Goal: Answer question/provide support

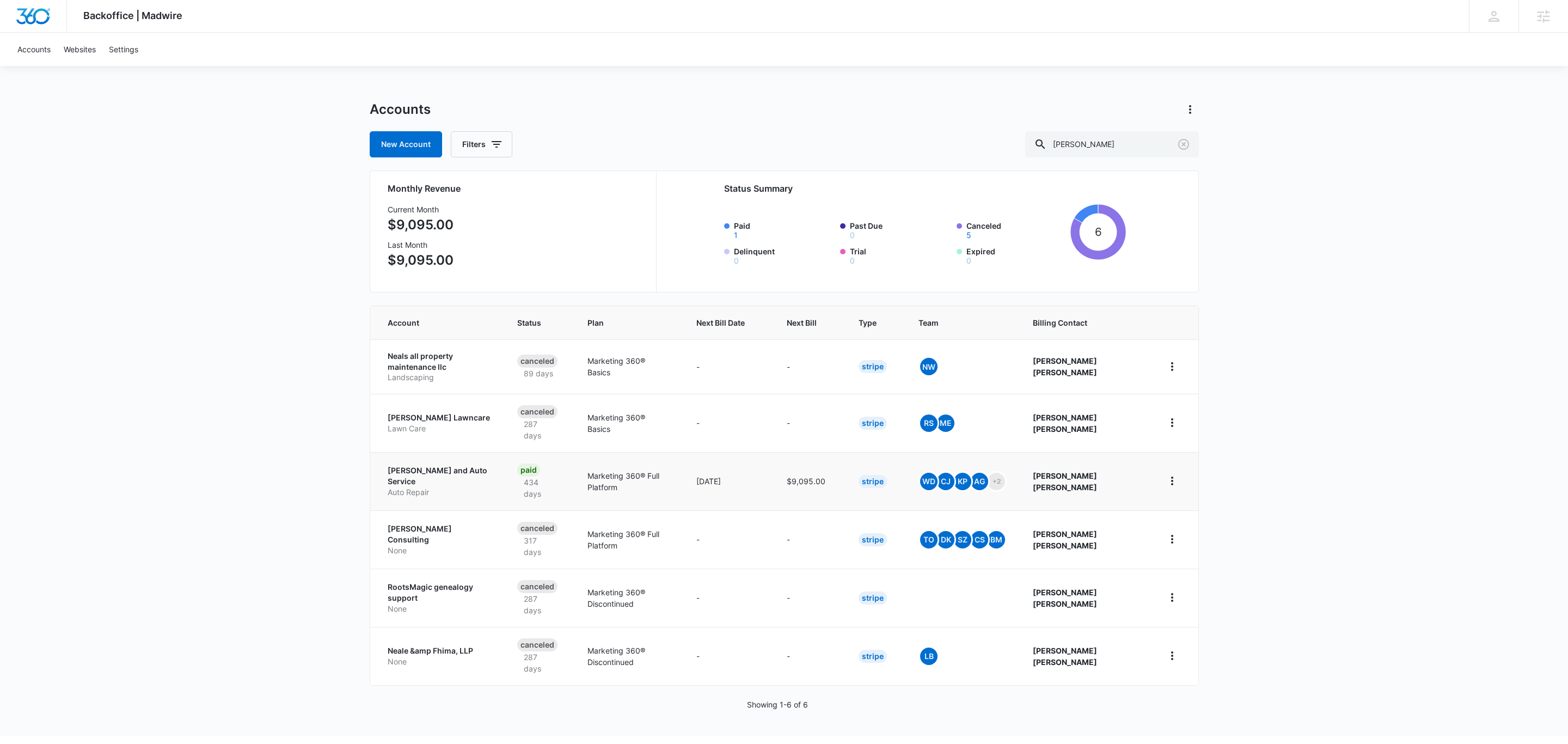
click at [451, 467] on p "Neal Tire and Auto Service" at bounding box center [438, 476] width 103 height 21
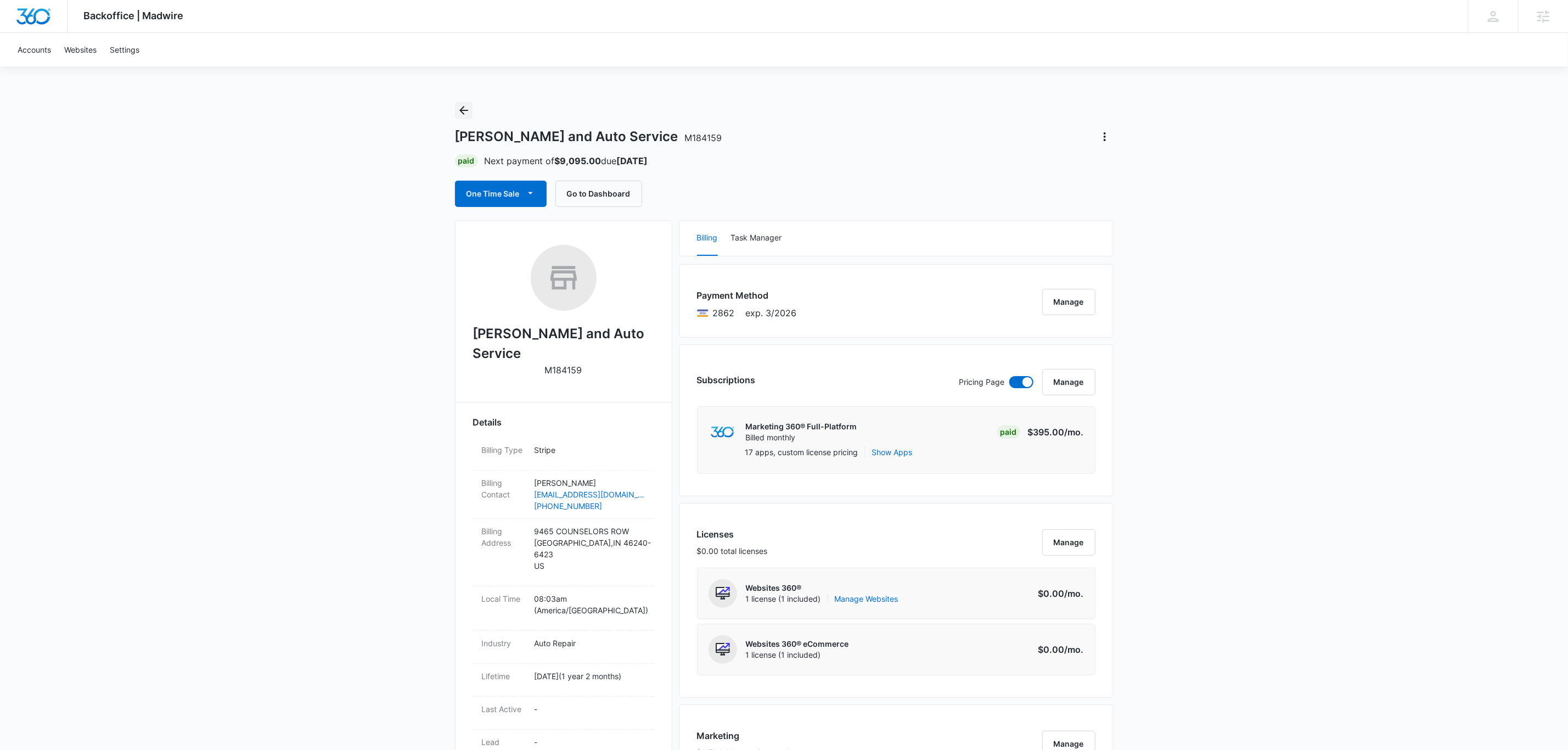
click at [470, 111] on icon "Back" at bounding box center [464, 111] width 13 height 13
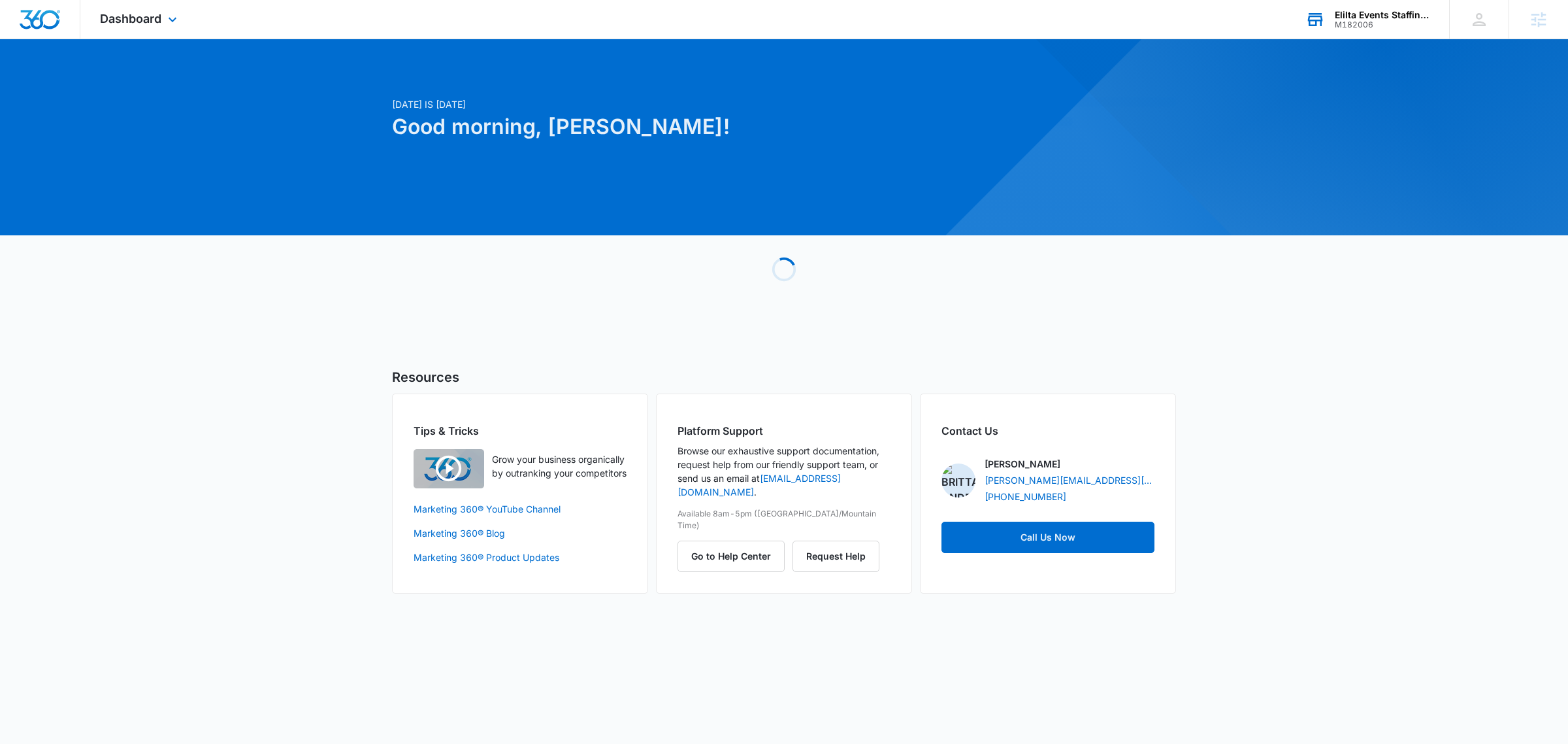
click at [1358, 13] on div "Elilta Events Staffing Agency LLC" at bounding box center [1383, 15] width 96 height 11
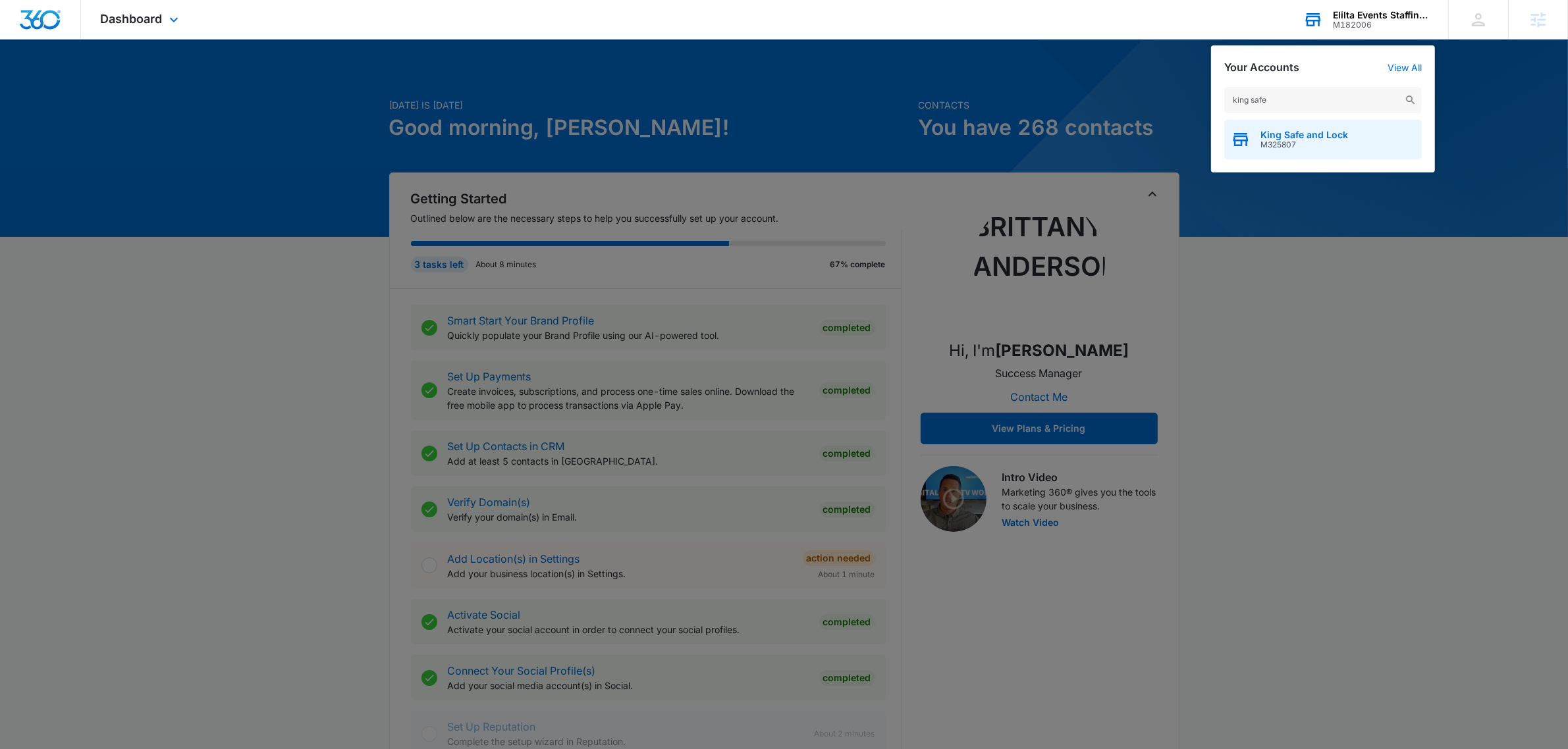
type input "king safe"
click at [1340, 136] on span "King Safe and Lock" at bounding box center [1304, 134] width 87 height 11
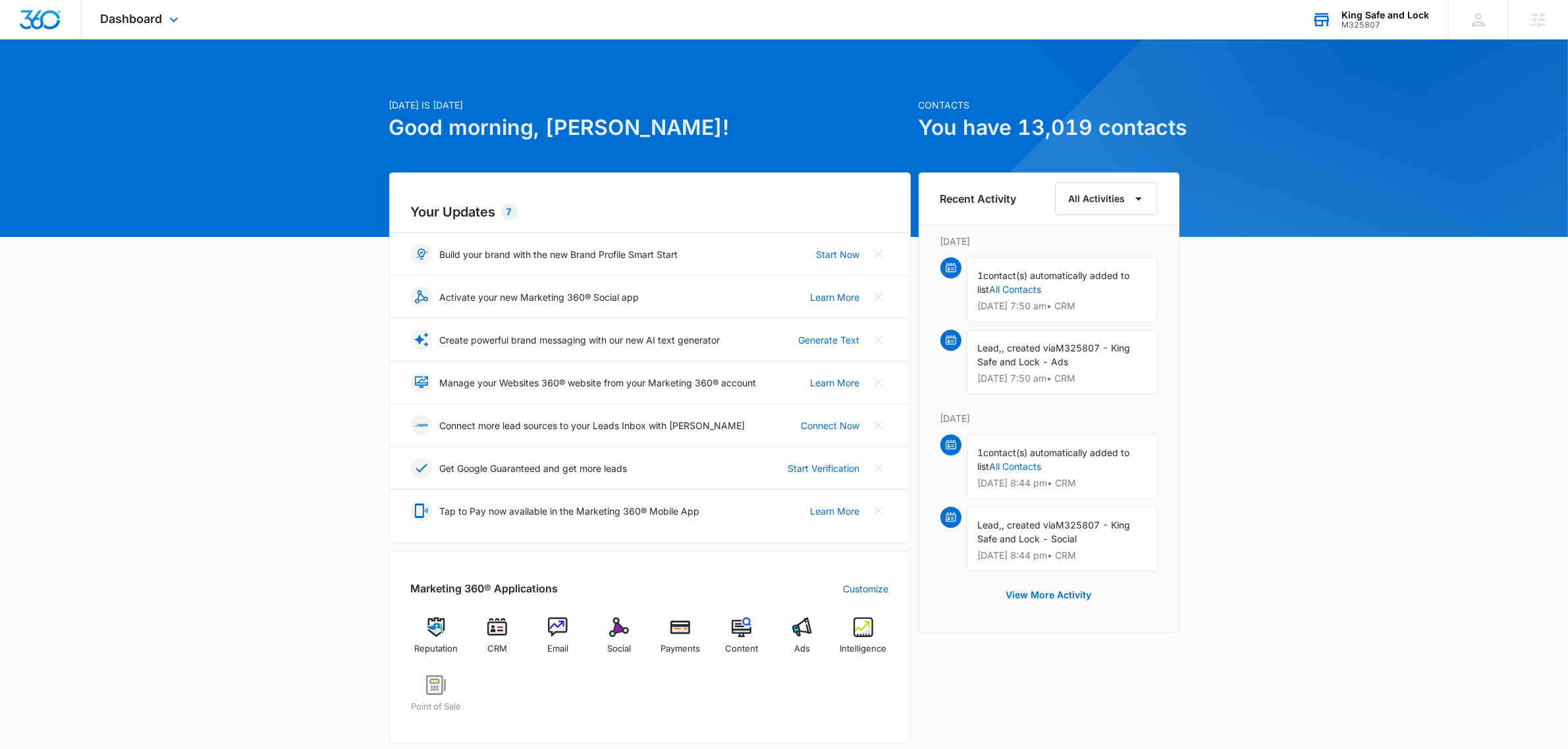
drag, startPoint x: 113, startPoint y: 37, endPoint x: 114, endPoint y: 27, distance: 10.0
click at [113, 33] on div "Dashboard Apps Reputation CRM Email Social Payments POS Content Ads Intelligenc…" at bounding box center [140, 20] width 121 height 39
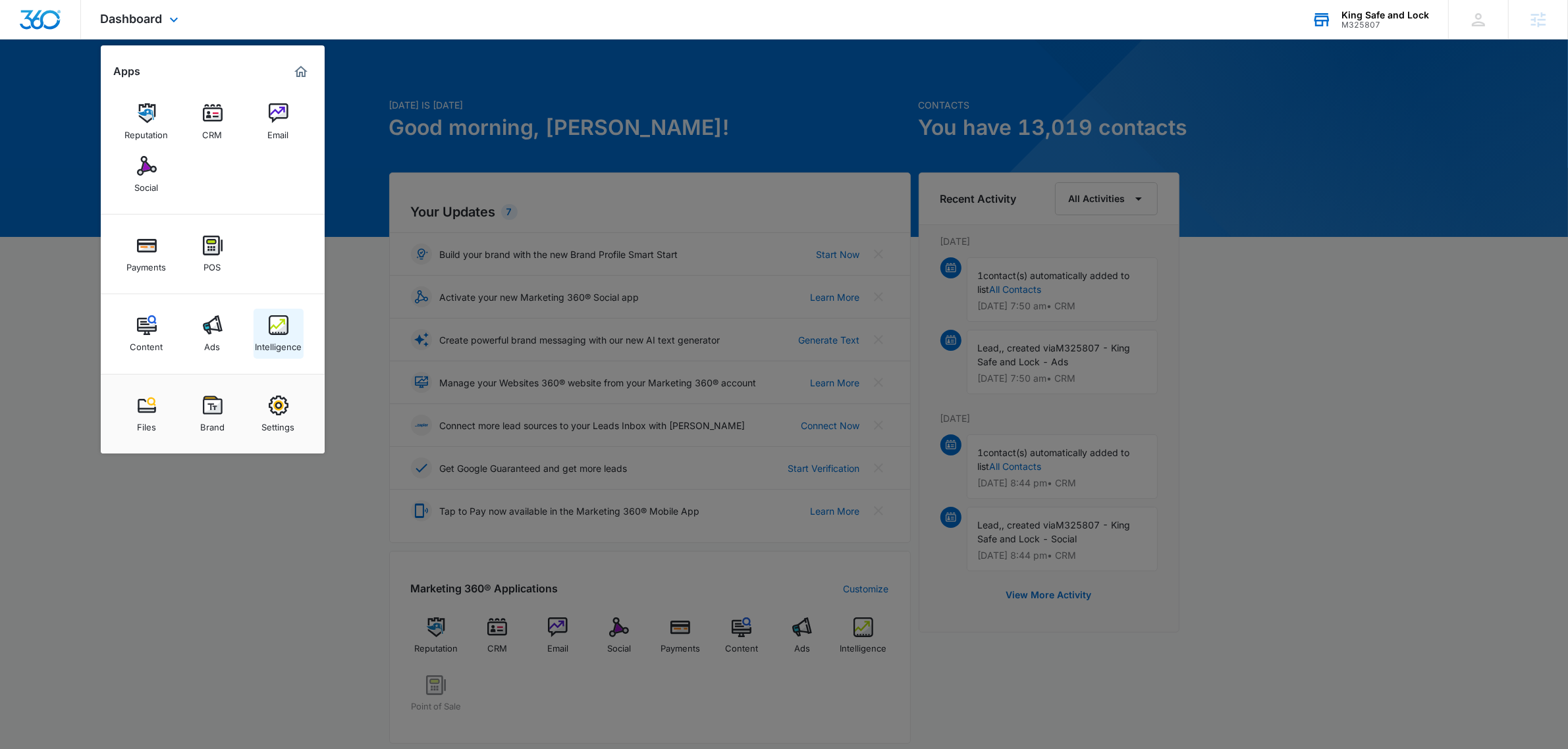
click at [262, 331] on link "Intelligence" at bounding box center [278, 334] width 50 height 50
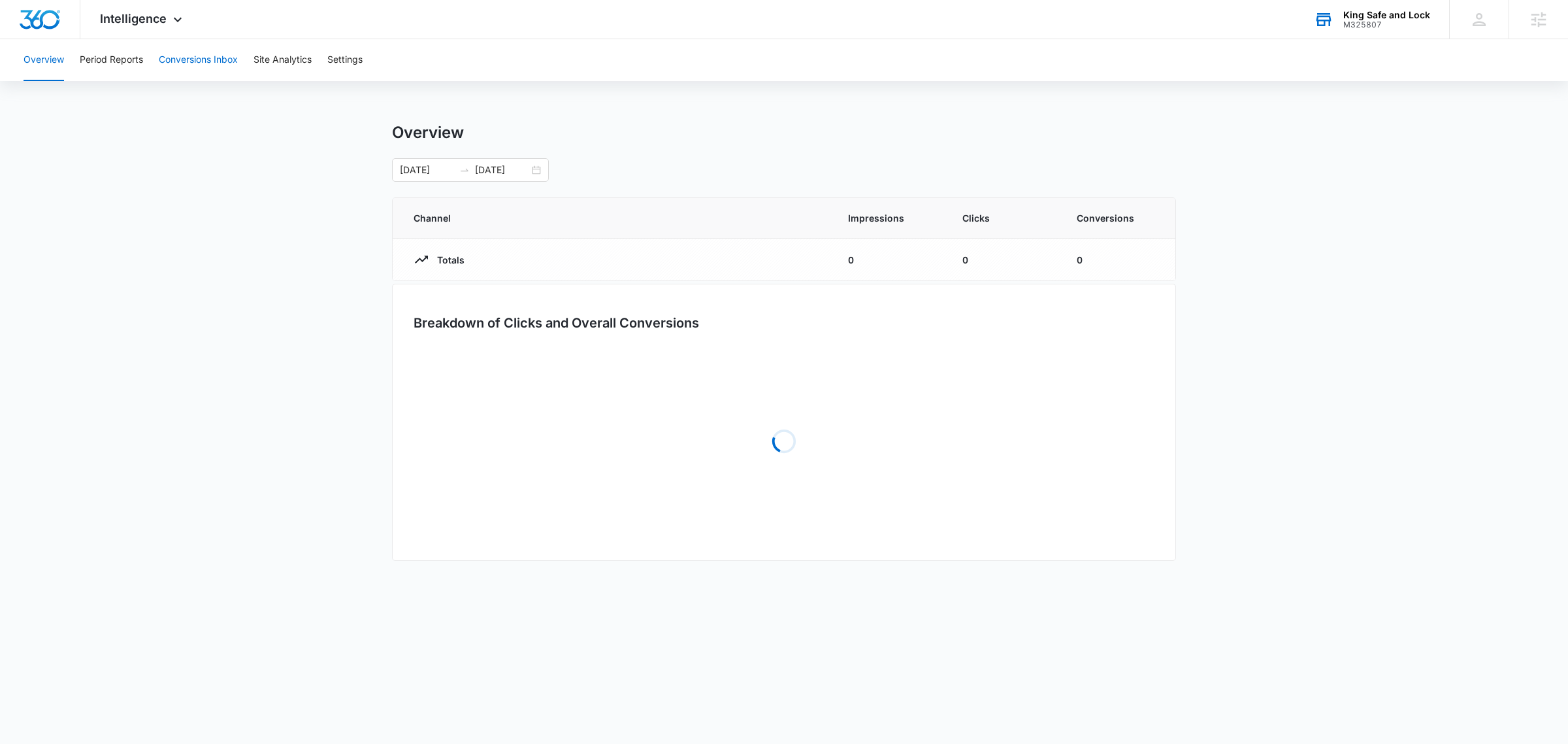
click at [213, 53] on button "Conversions Inbox" at bounding box center [198, 59] width 79 height 42
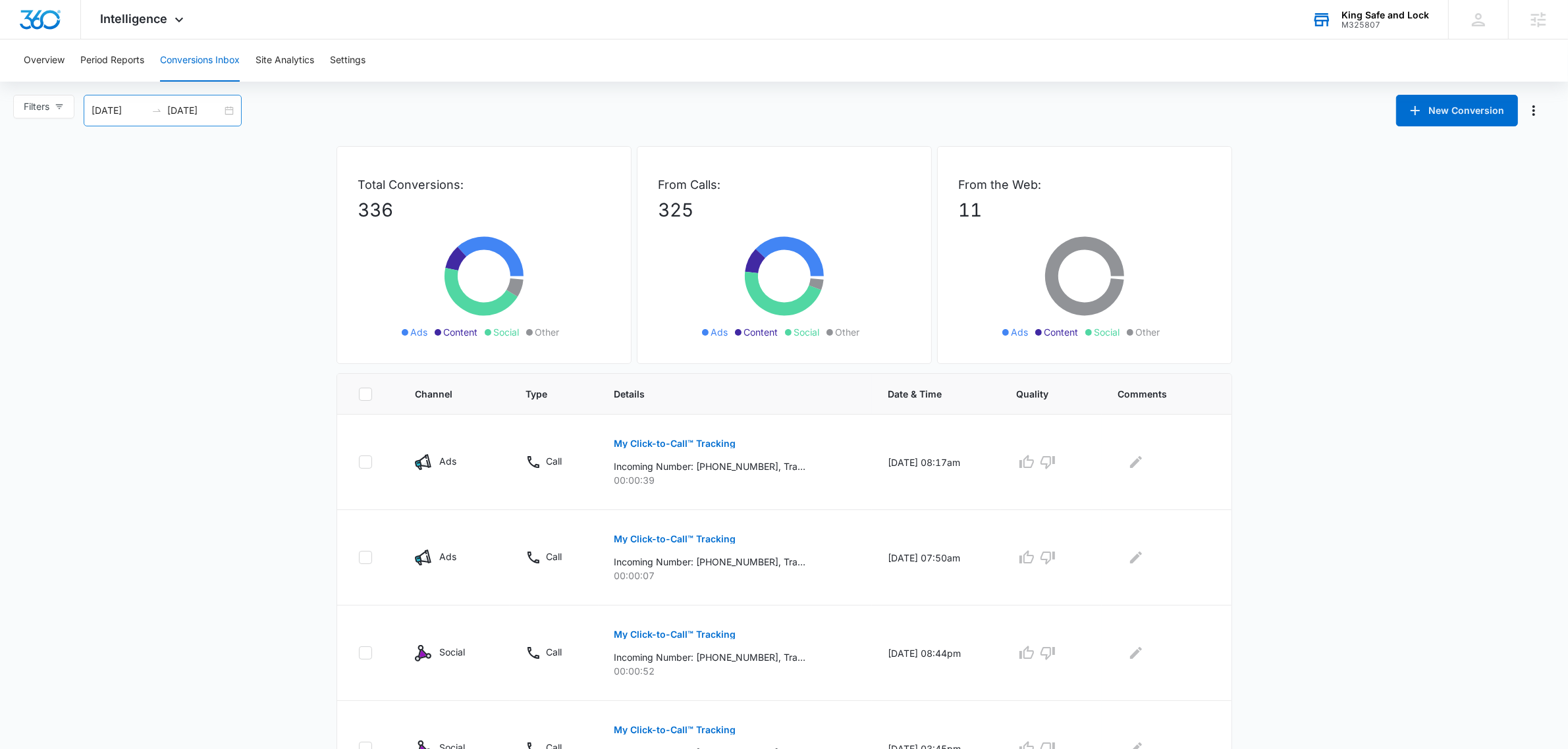
click at [189, 99] on div "08/17/2025 09/16/2025" at bounding box center [162, 111] width 158 height 31
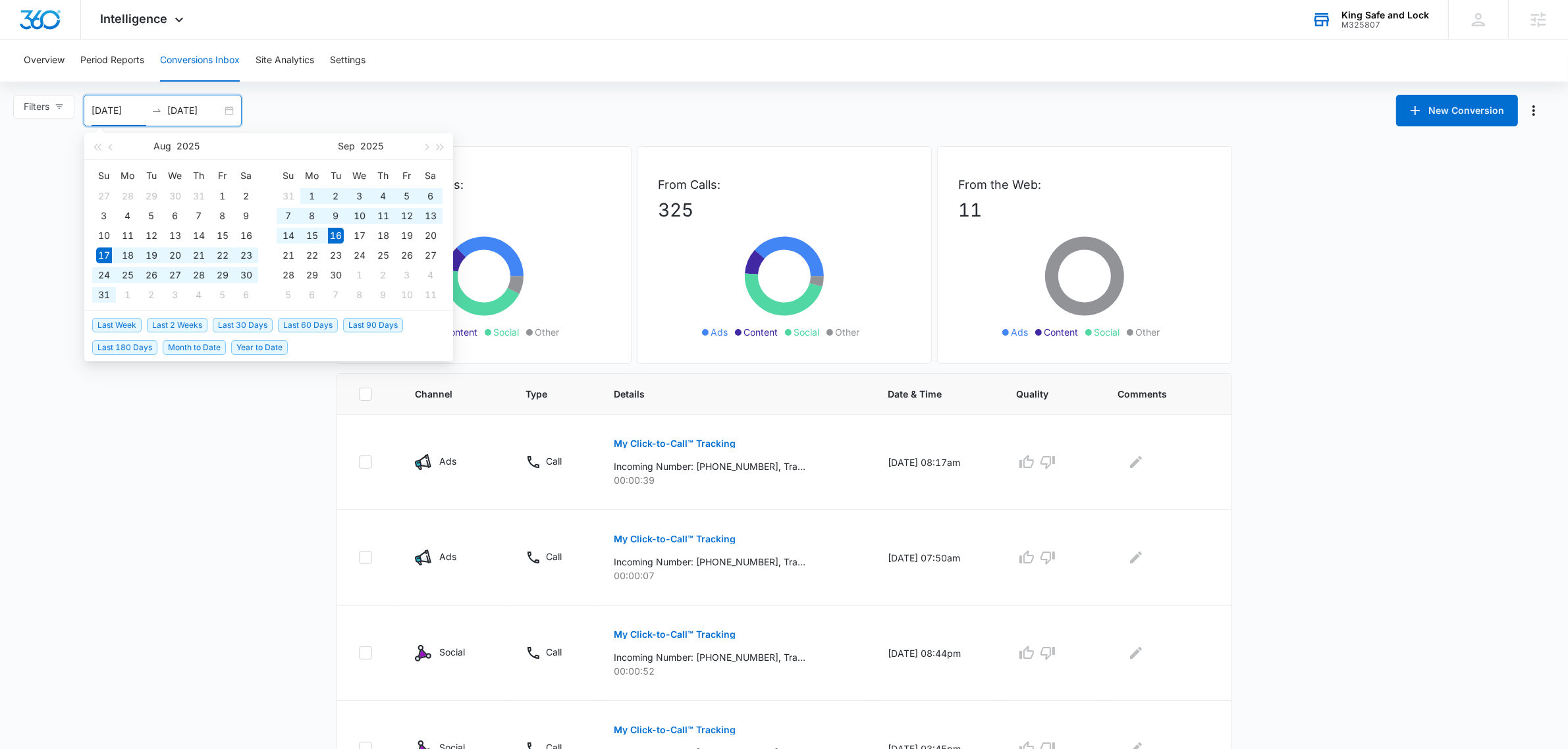
click at [189, 99] on div "08/17/2025 09/16/2025" at bounding box center [162, 111] width 158 height 31
click at [115, 325] on span "Last Week" at bounding box center [117, 325] width 49 height 15
type input "09/09/2025"
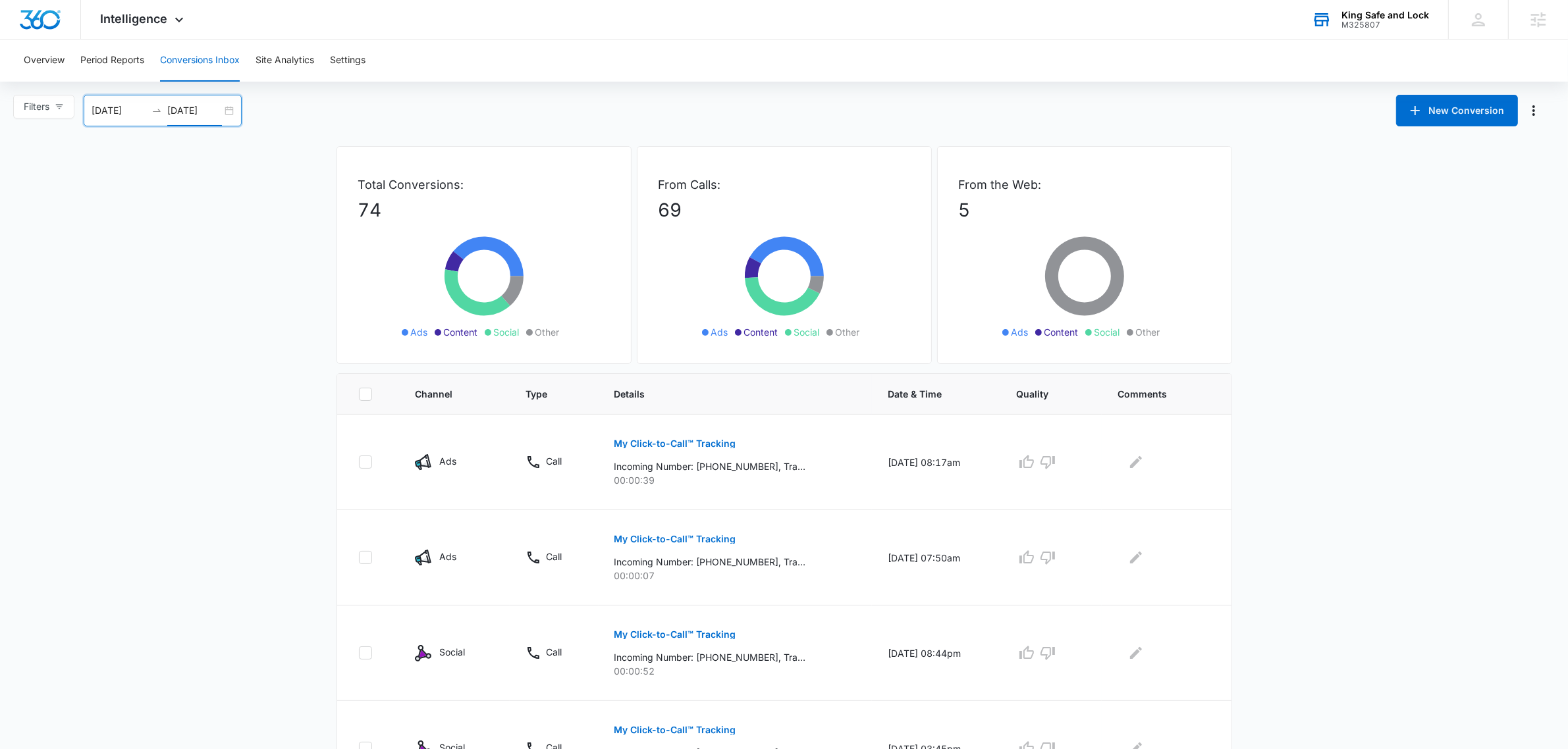
click at [170, 113] on input "09/16/2025" at bounding box center [194, 110] width 55 height 15
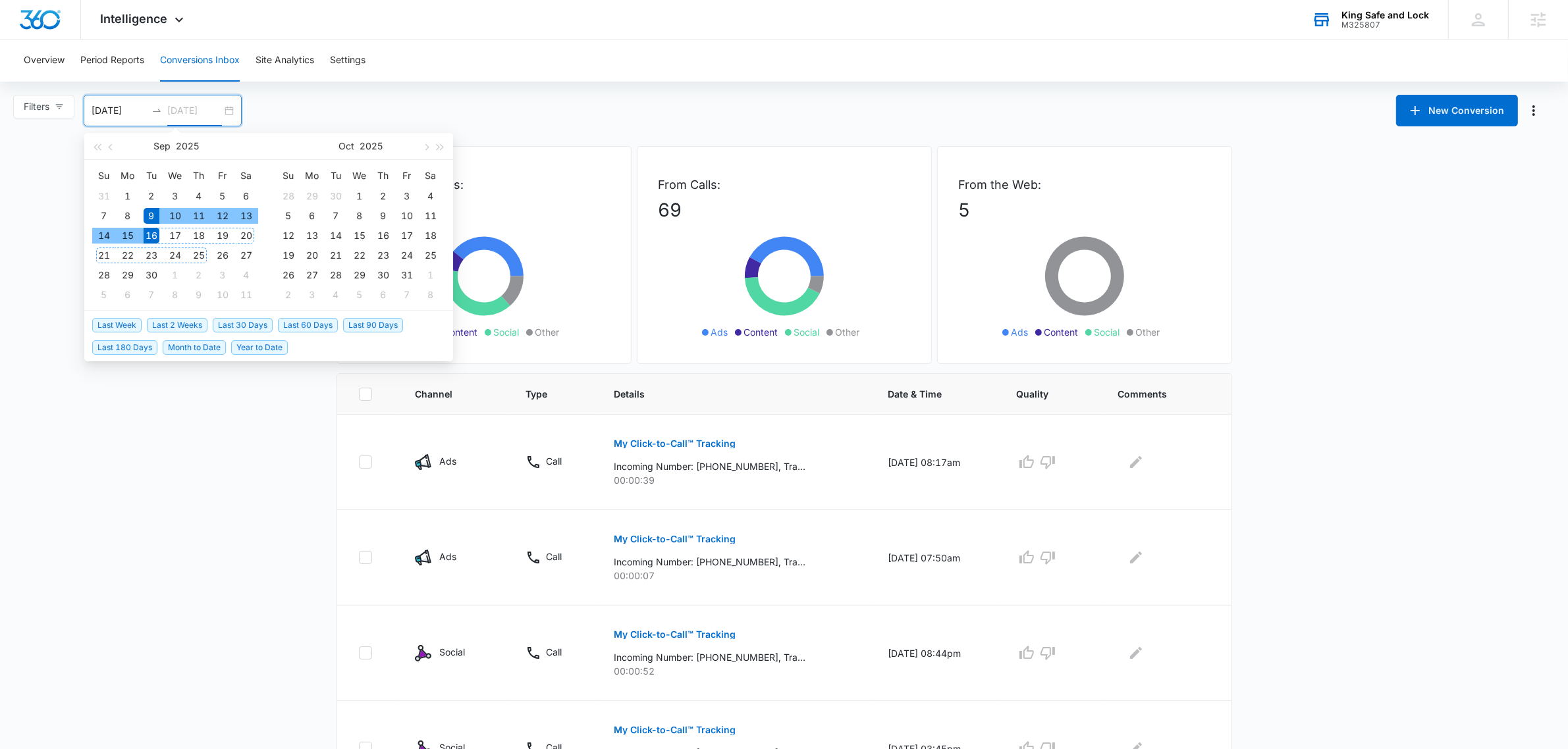
type input "09/16/2025"
click at [189, 323] on span "Last 2 Weeks" at bounding box center [178, 325] width 61 height 15
type input "09/02/2025"
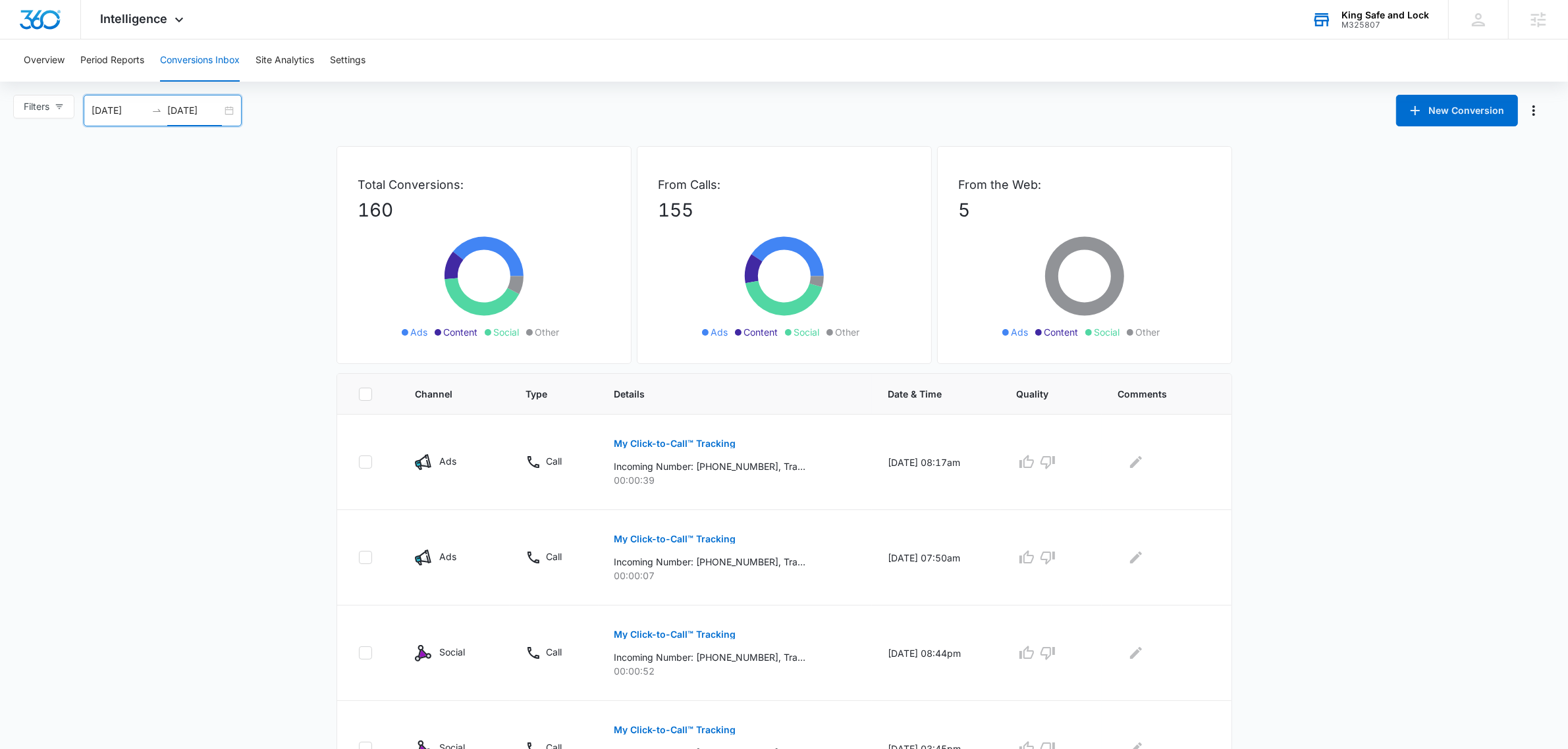
click at [194, 109] on input "09/16/2025" at bounding box center [194, 110] width 55 height 15
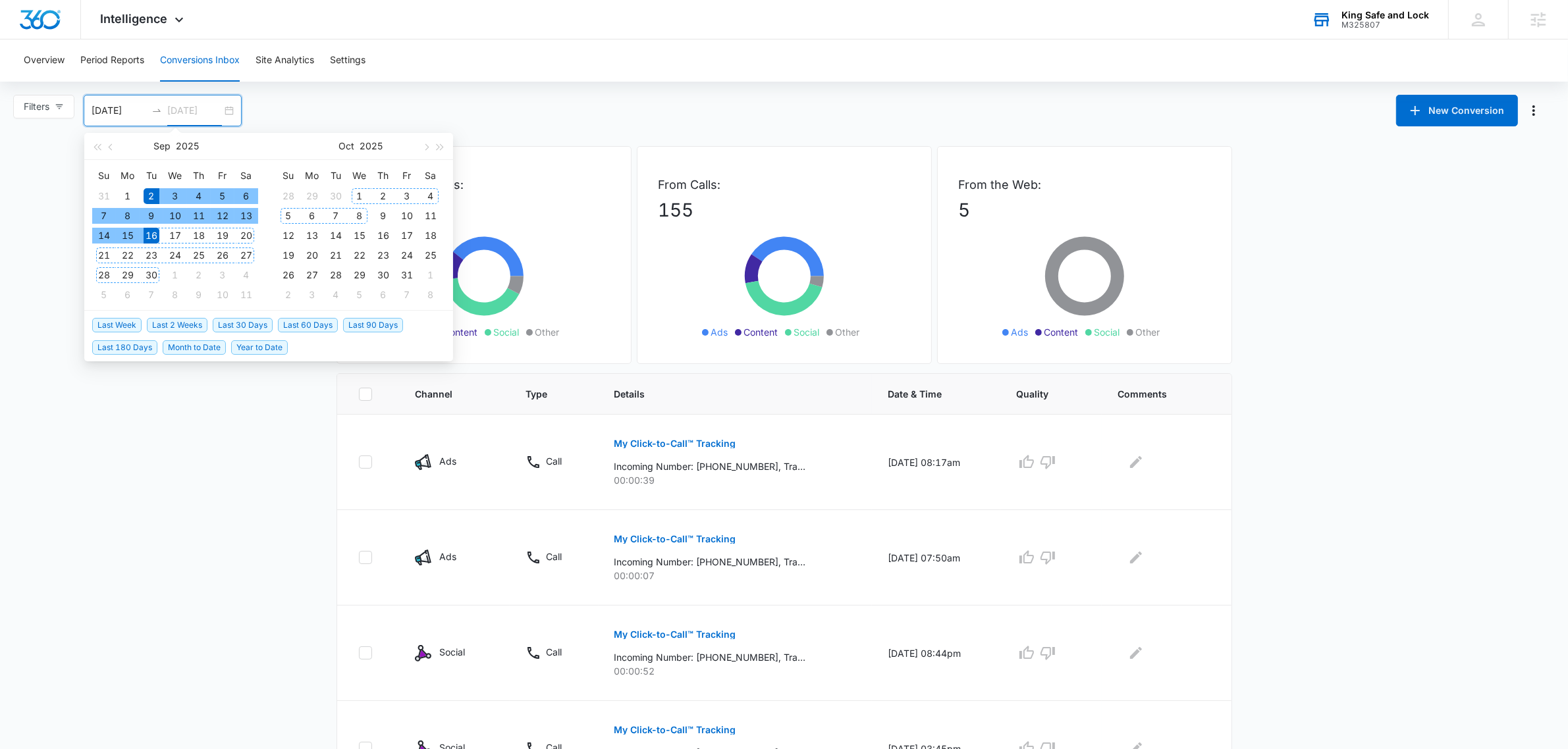
type input "09/16/2025"
click at [115, 323] on span "Last Week" at bounding box center [117, 325] width 49 height 15
type input "09/09/2025"
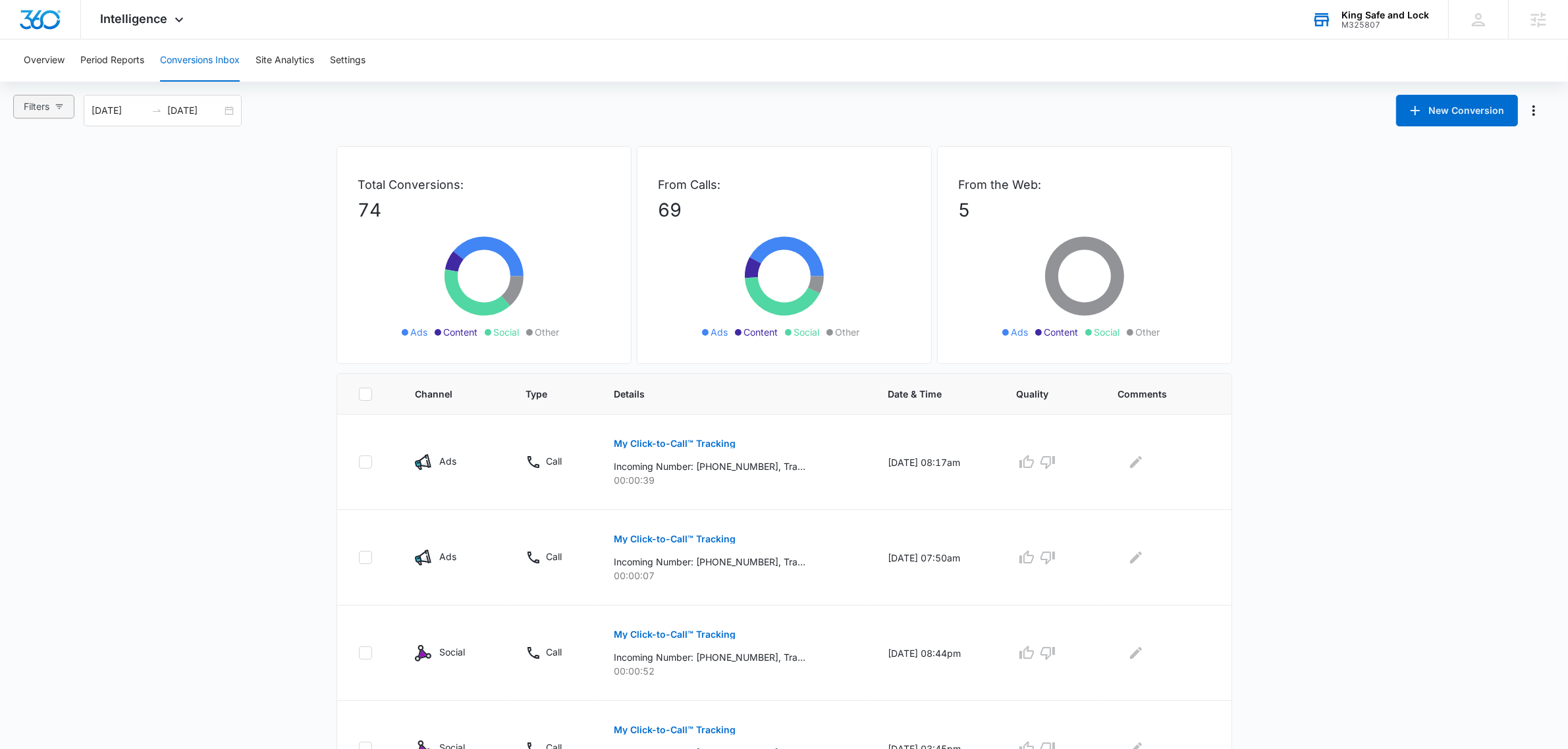
click at [40, 107] on span "Filters" at bounding box center [36, 106] width 26 height 15
click at [49, 299] on span "Web Only" at bounding box center [58, 303] width 53 height 11
click at [31, 299] on input "Web Only" at bounding box center [26, 303] width 11 height 11
radio input "true"
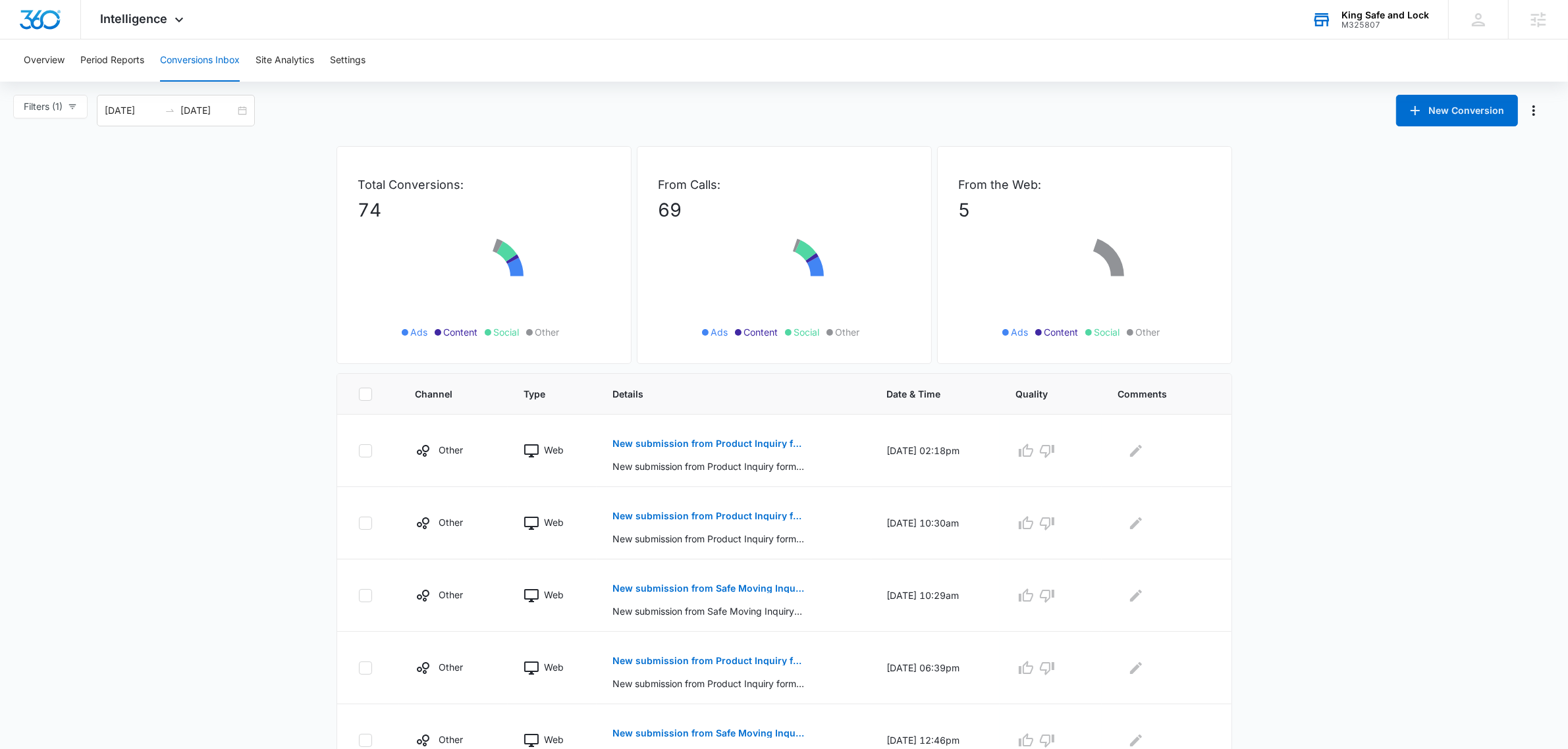
click at [259, 611] on main "Filters (1) Filter Channel : All Channels Ads Content Social Other Filter Type …" at bounding box center [784, 451] width 1568 height 712
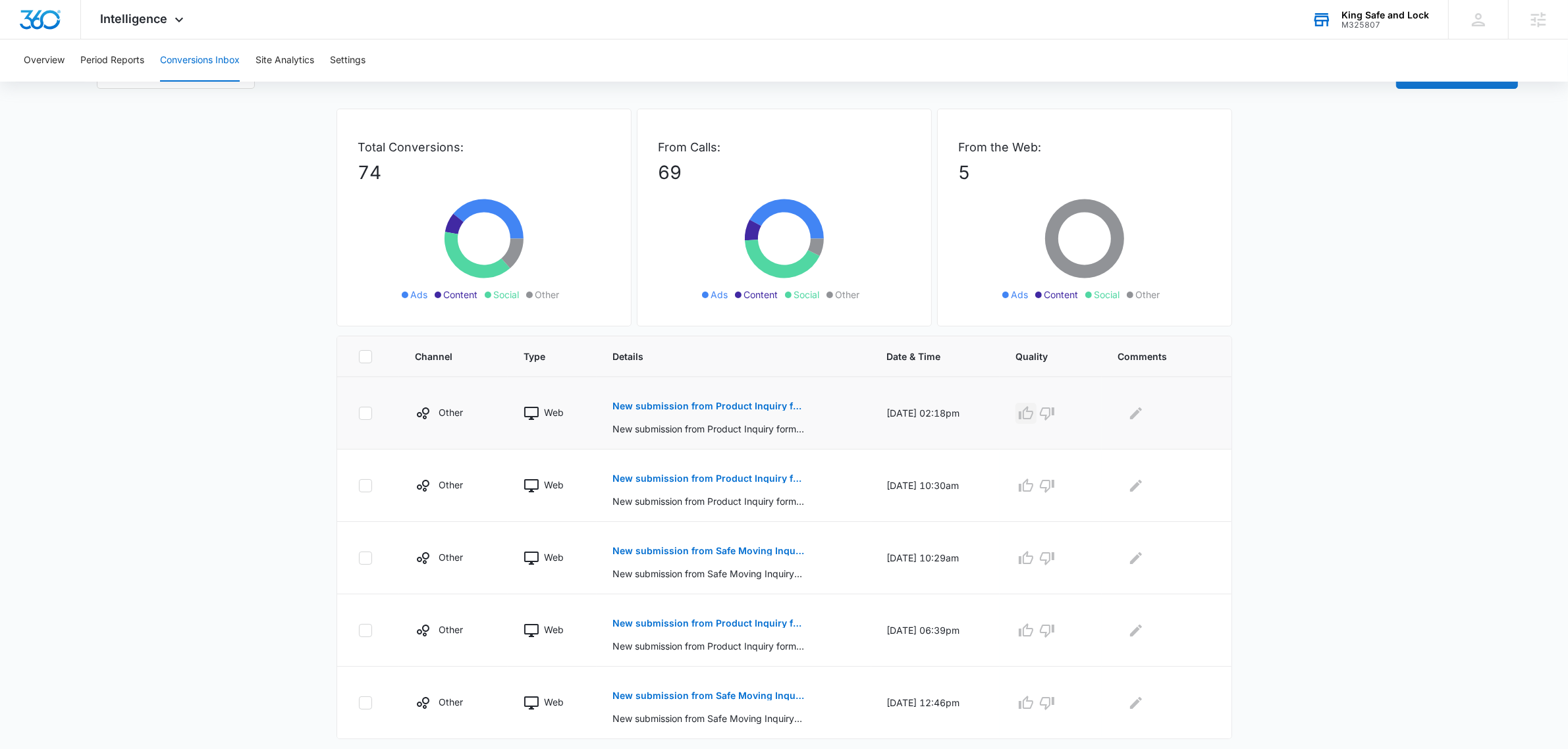
scroll to position [58, 0]
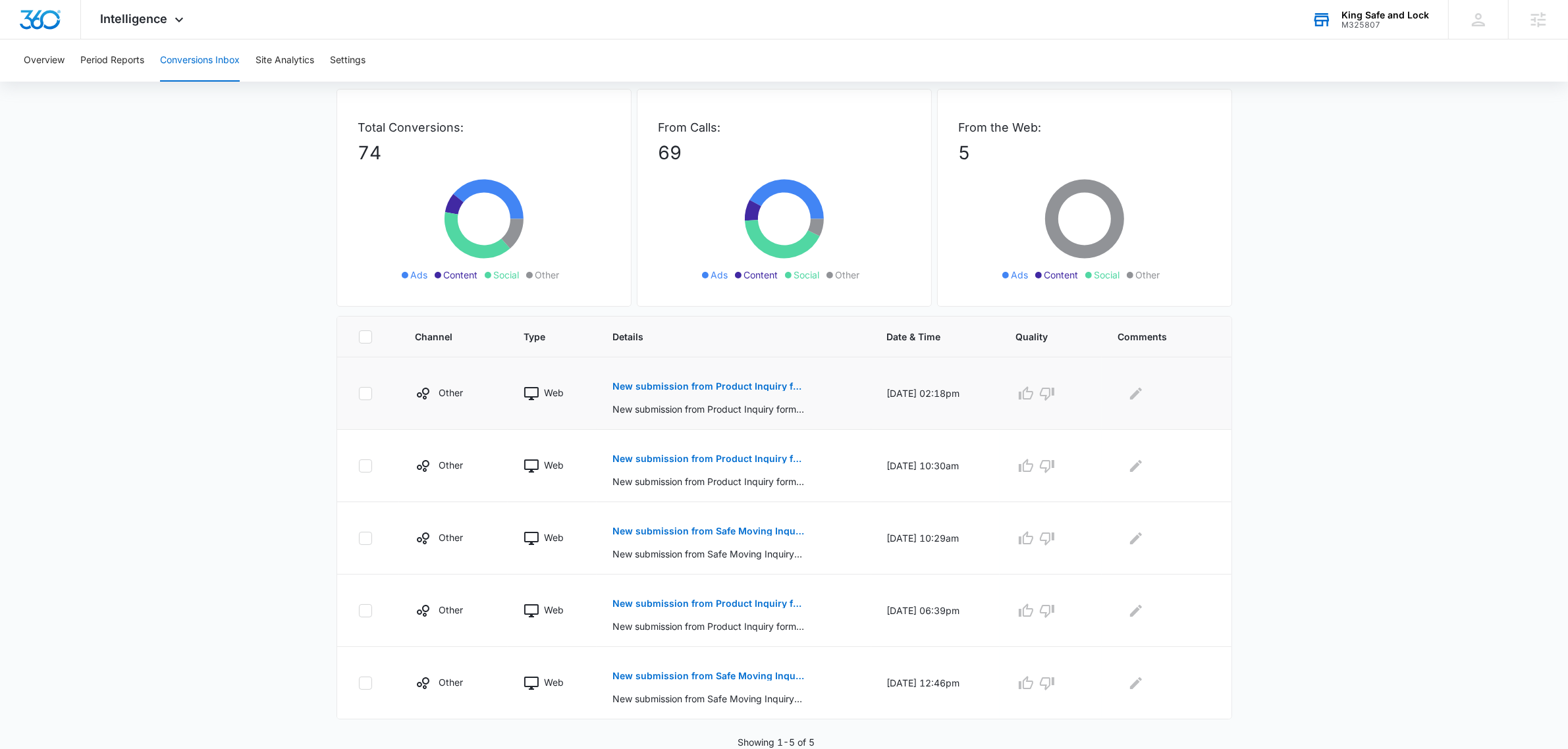
click at [734, 386] on p "New submission from Product Inquiry form" at bounding box center [708, 386] width 191 height 9
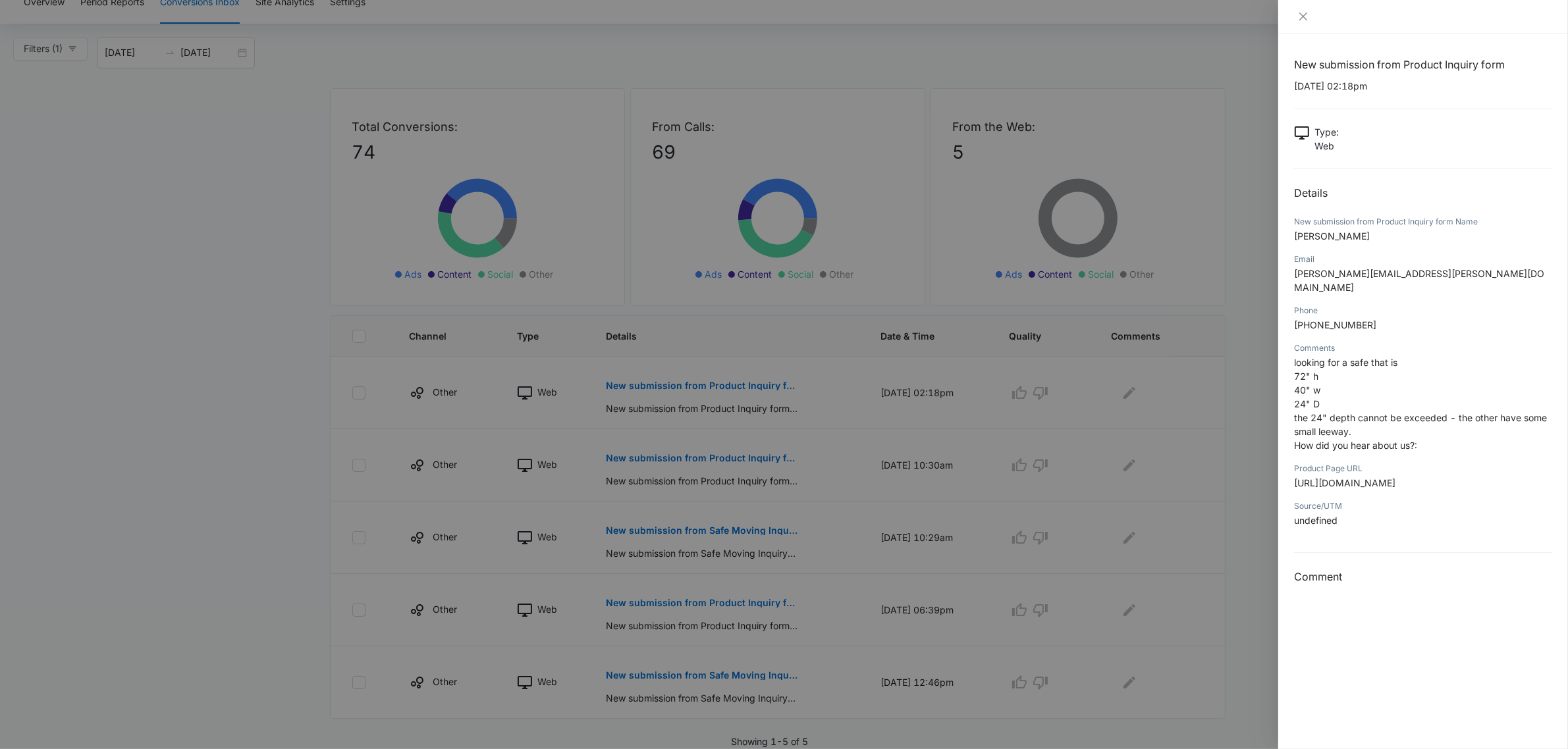
drag, startPoint x: 1151, startPoint y: 462, endPoint x: 1148, endPoint y: 455, distance: 7.6
click at [1150, 459] on div at bounding box center [784, 374] width 1568 height 749
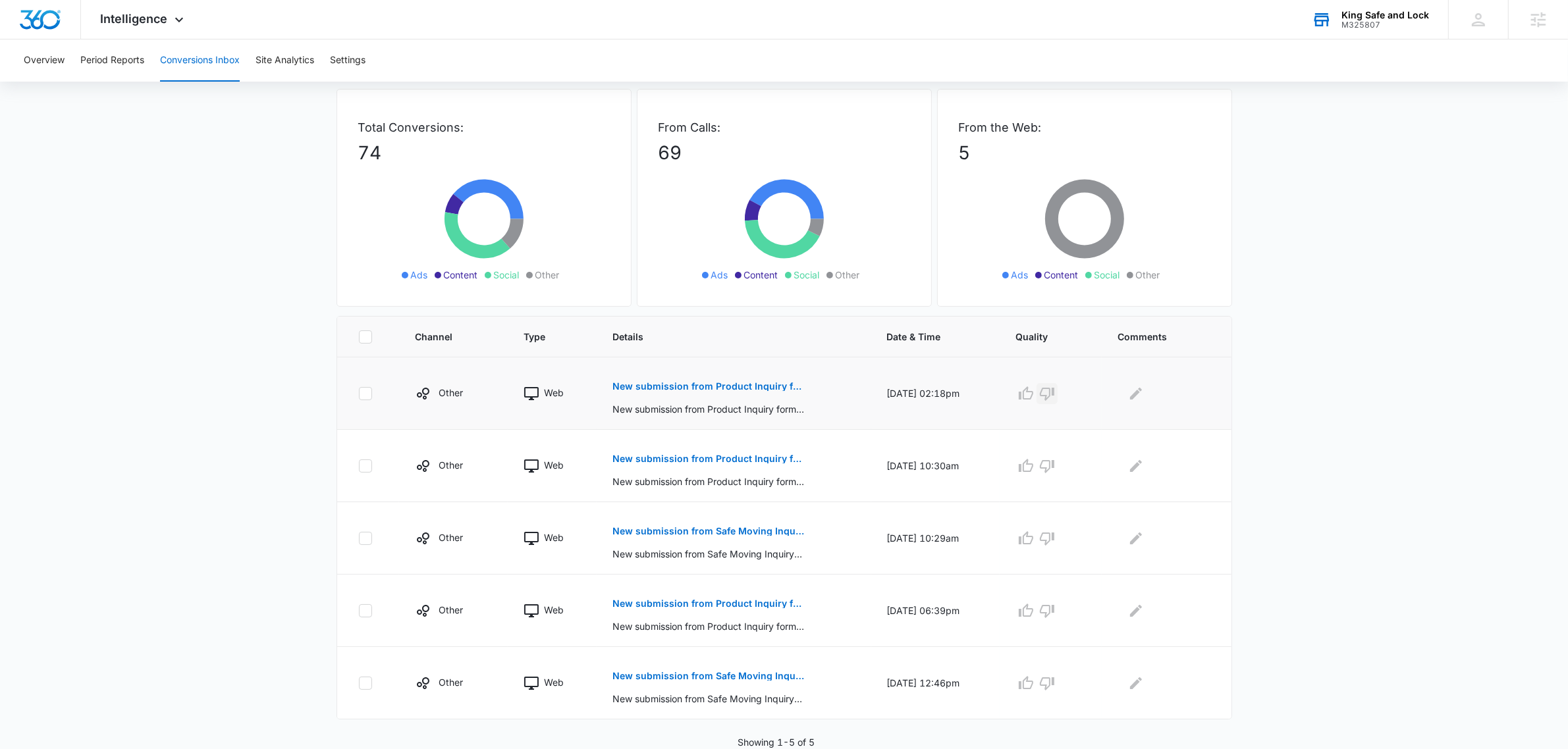
click at [1045, 392] on button "button" at bounding box center [1047, 393] width 21 height 21
click at [1029, 392] on icon "button" at bounding box center [1026, 394] width 16 height 16
click at [663, 461] on p "New submission from Product Inquiry form" at bounding box center [708, 458] width 191 height 9
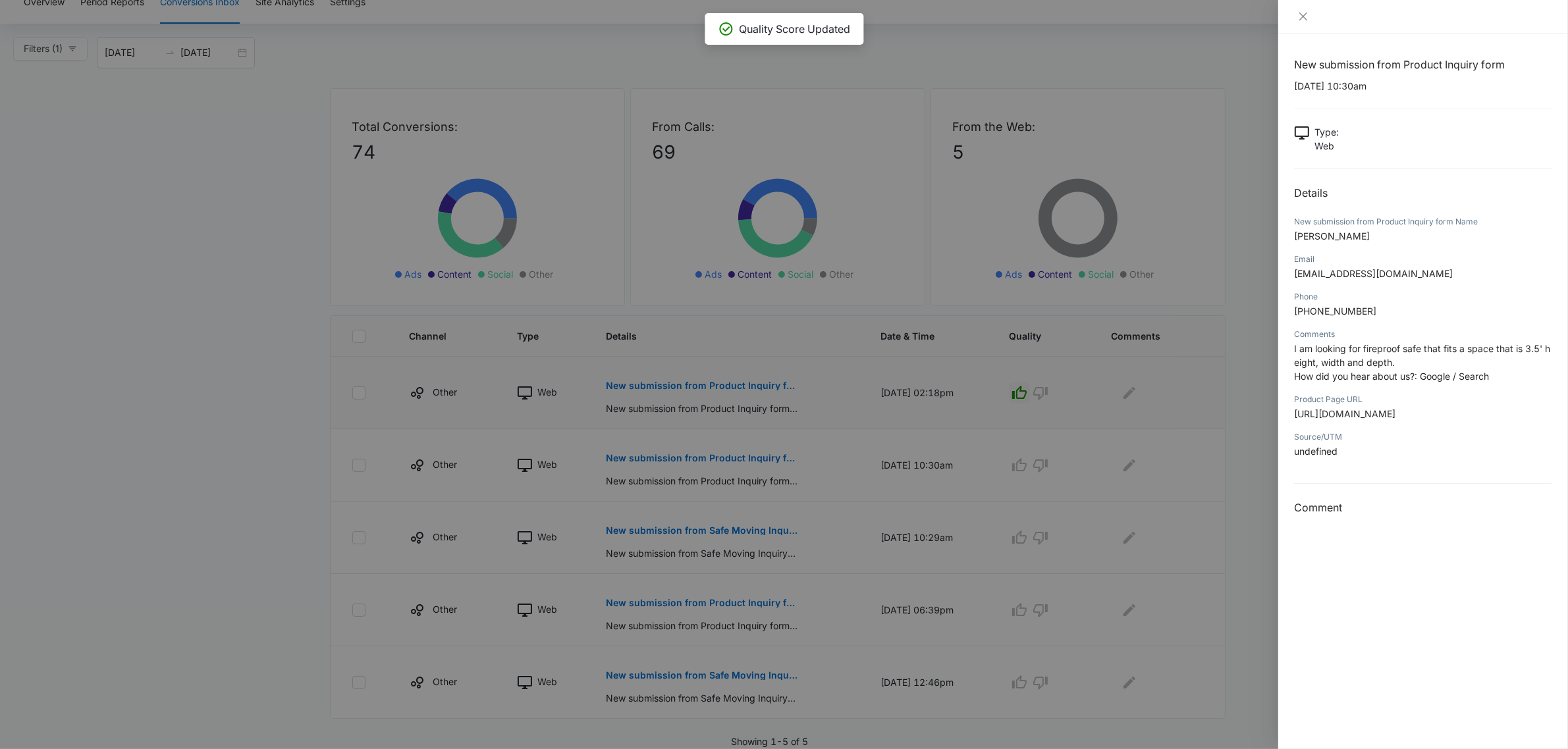
click at [1194, 562] on div at bounding box center [784, 374] width 1568 height 749
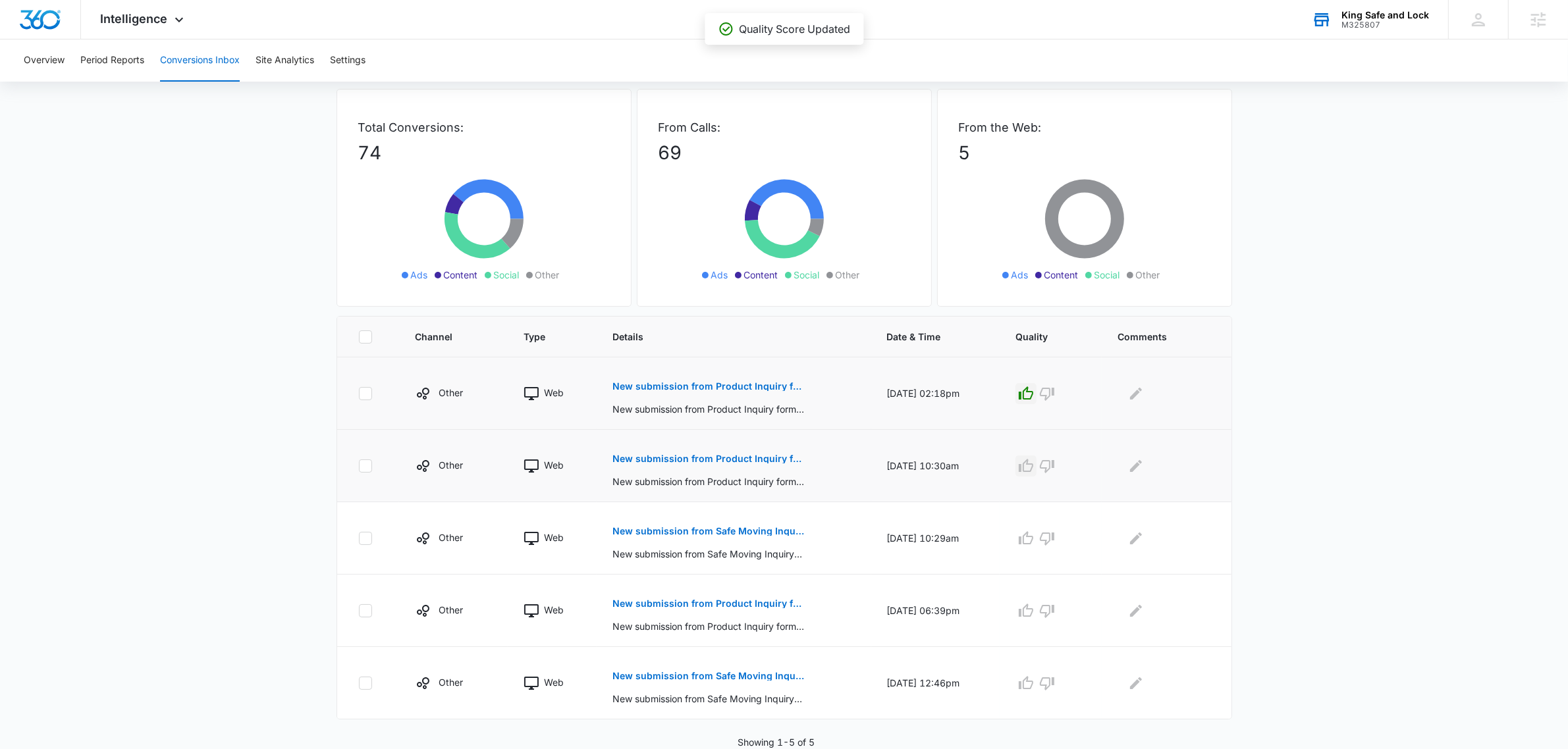
click at [1034, 469] on icon "button" at bounding box center [1026, 466] width 16 height 16
click at [745, 534] on p "New submission from Safe Moving Inquiry form" at bounding box center [708, 530] width 191 height 9
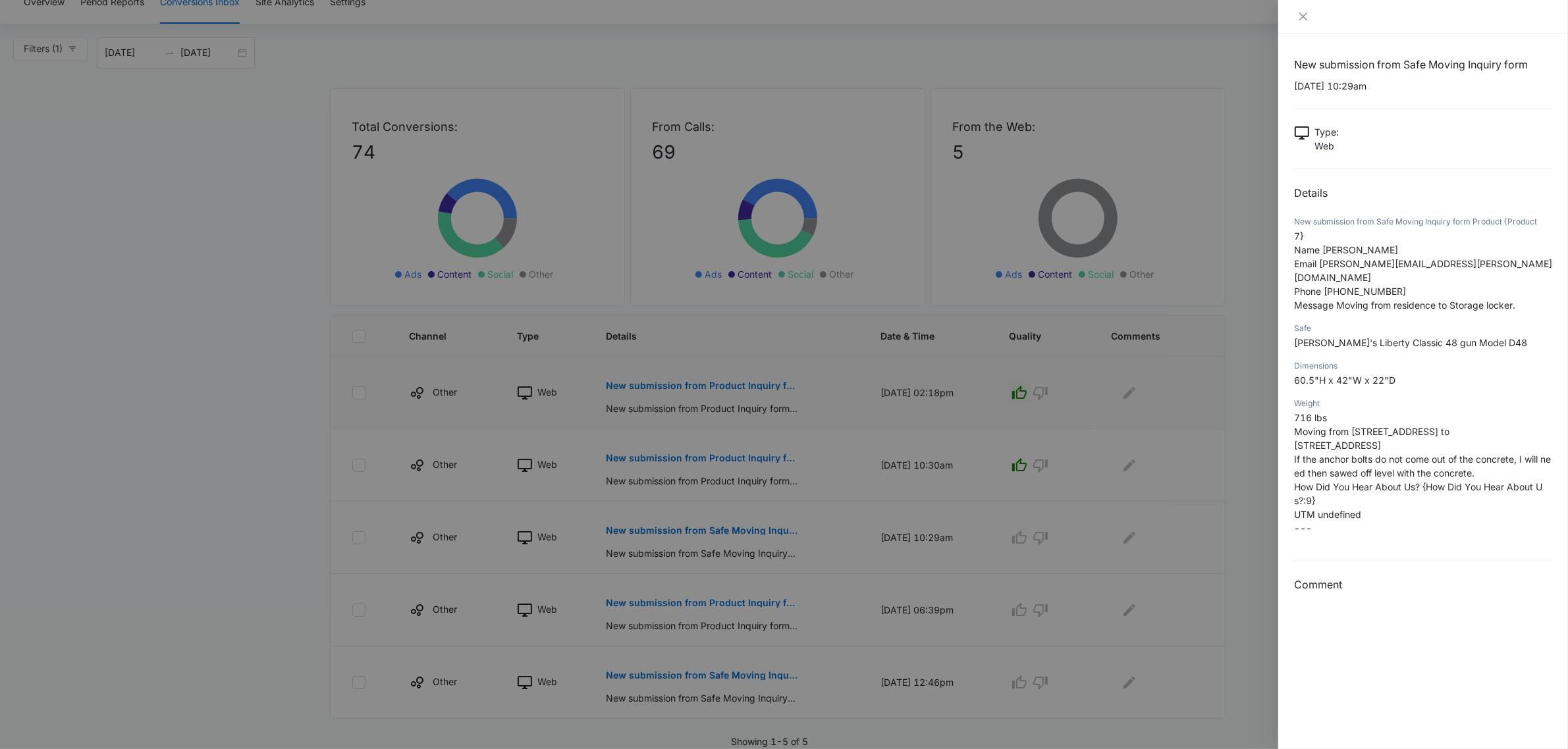
click at [1138, 581] on div at bounding box center [784, 374] width 1568 height 749
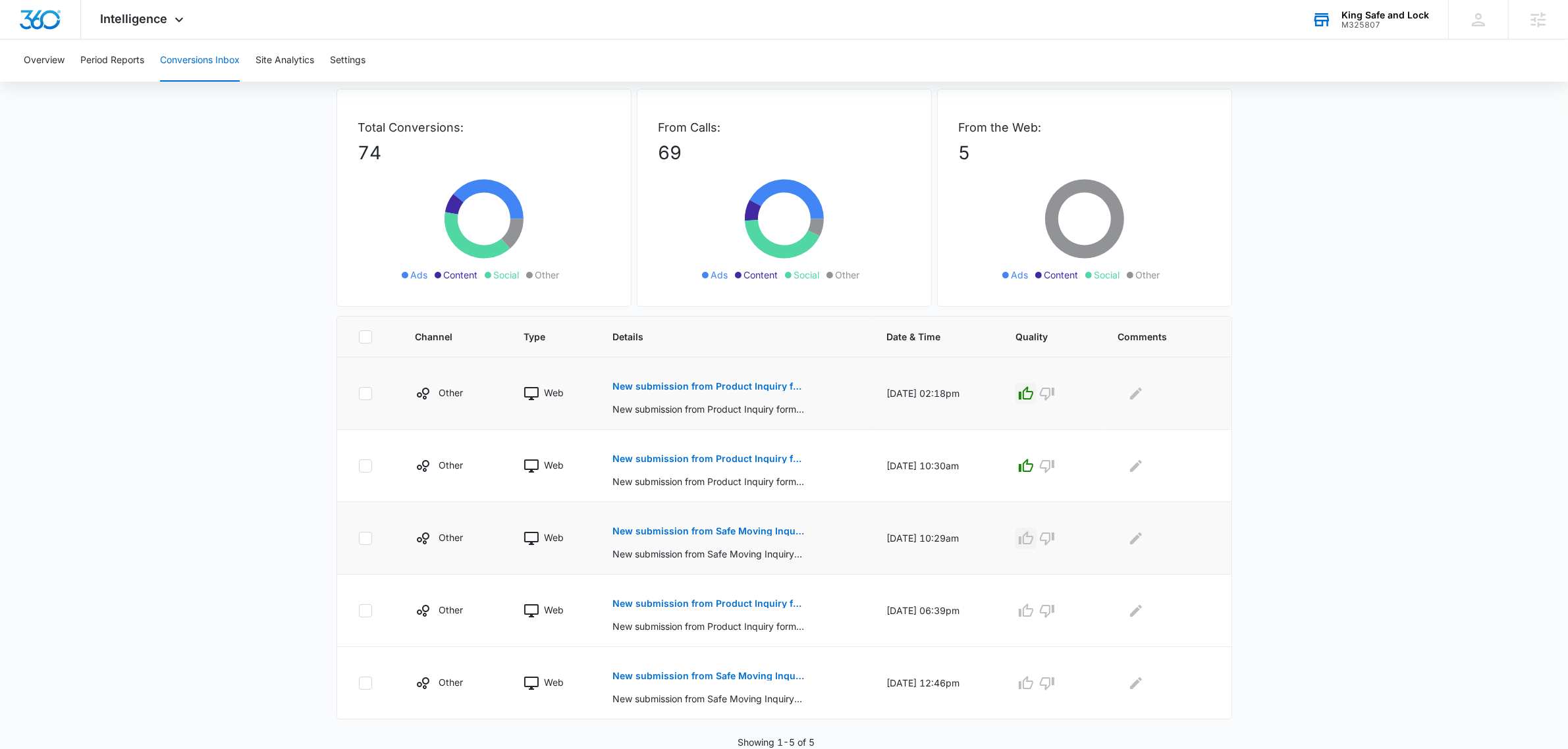
click at [1029, 540] on icon "button" at bounding box center [1026, 538] width 16 height 16
click at [1144, 545] on icon "Edit Comments" at bounding box center [1136, 538] width 16 height 16
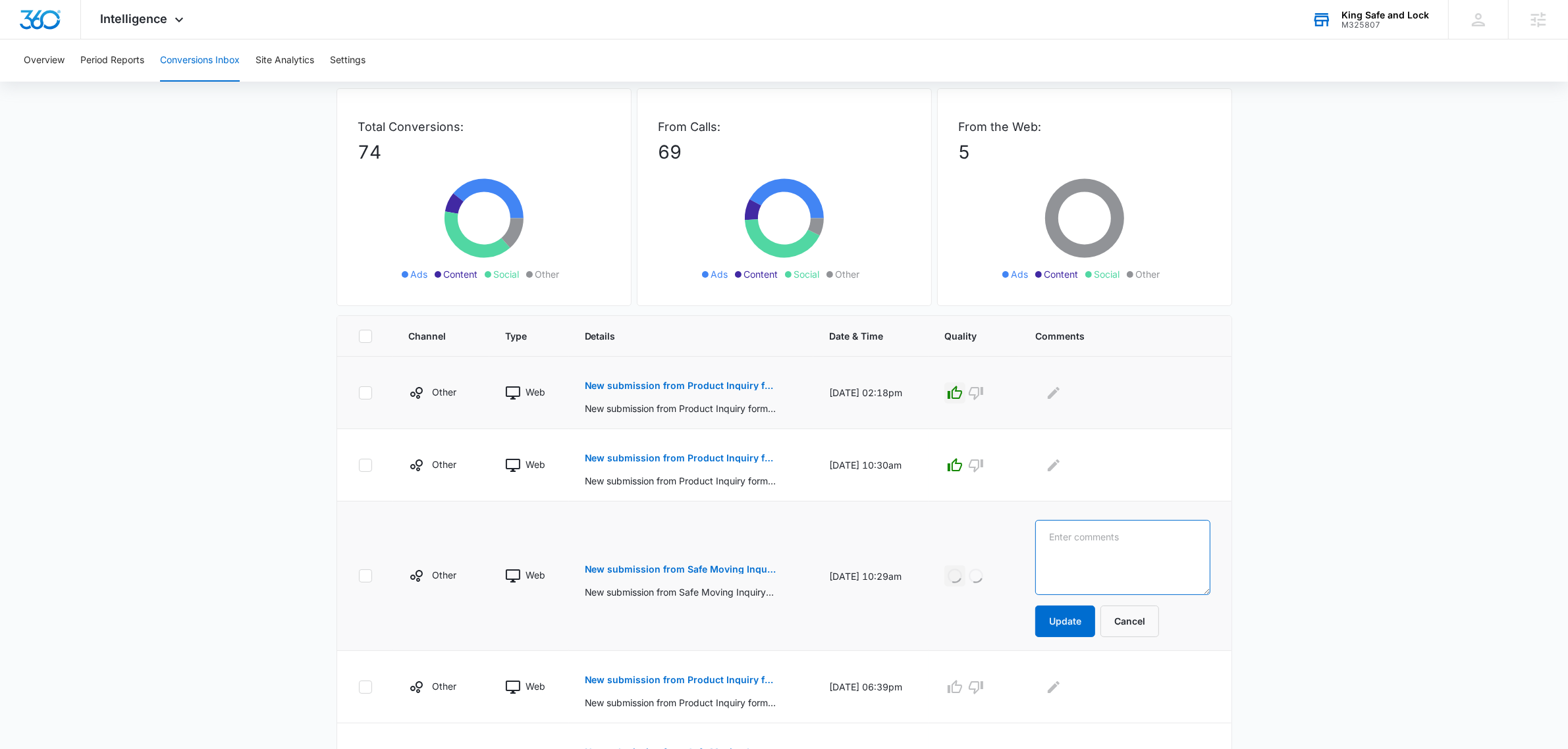
click at [1144, 547] on textarea at bounding box center [1122, 558] width 175 height 75
type textarea "robert bankston"
click at [1088, 619] on button "Update" at bounding box center [1064, 621] width 60 height 31
click at [683, 458] on p "New submission from Product Inquiry form" at bounding box center [679, 457] width 191 height 9
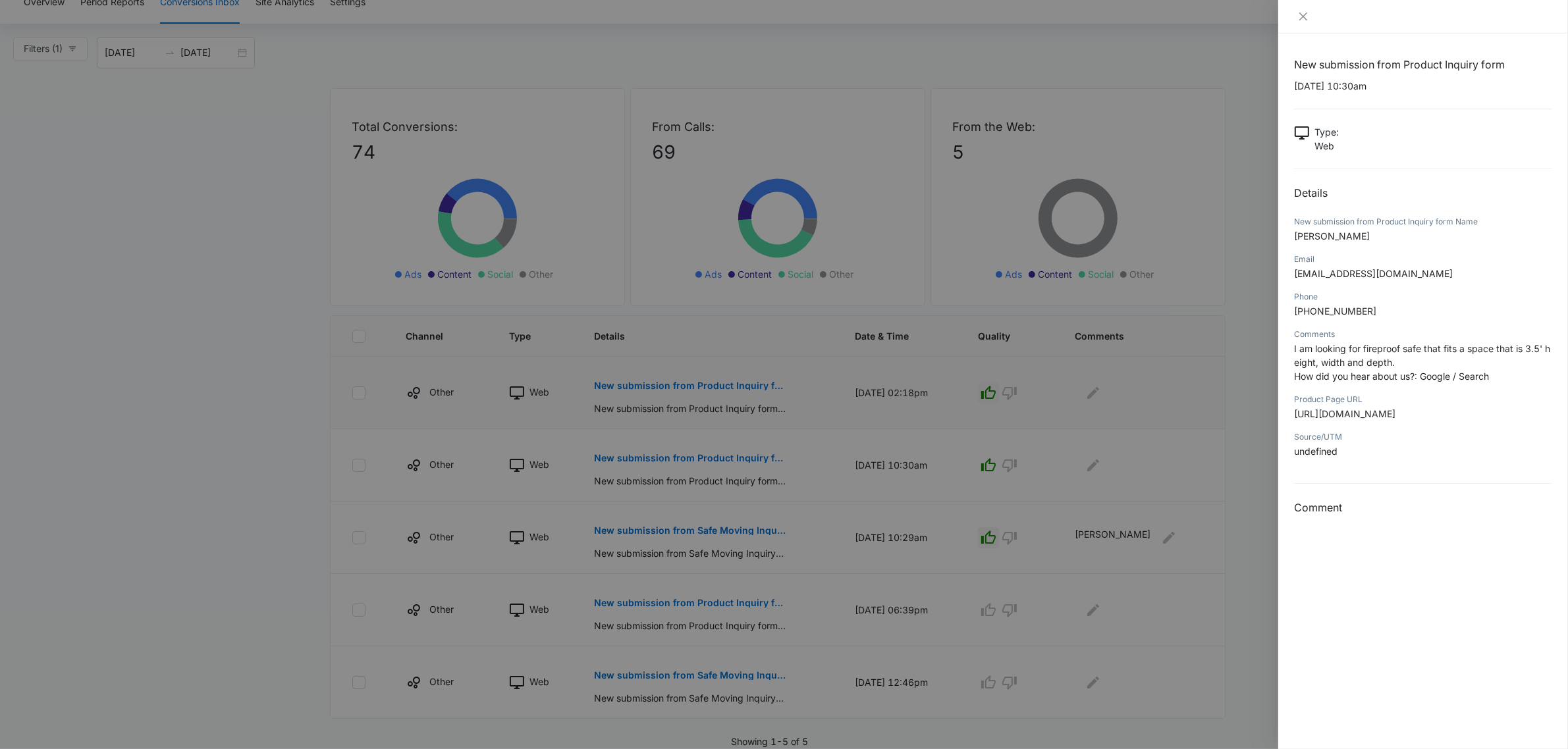
click at [1236, 399] on div at bounding box center [784, 374] width 1568 height 749
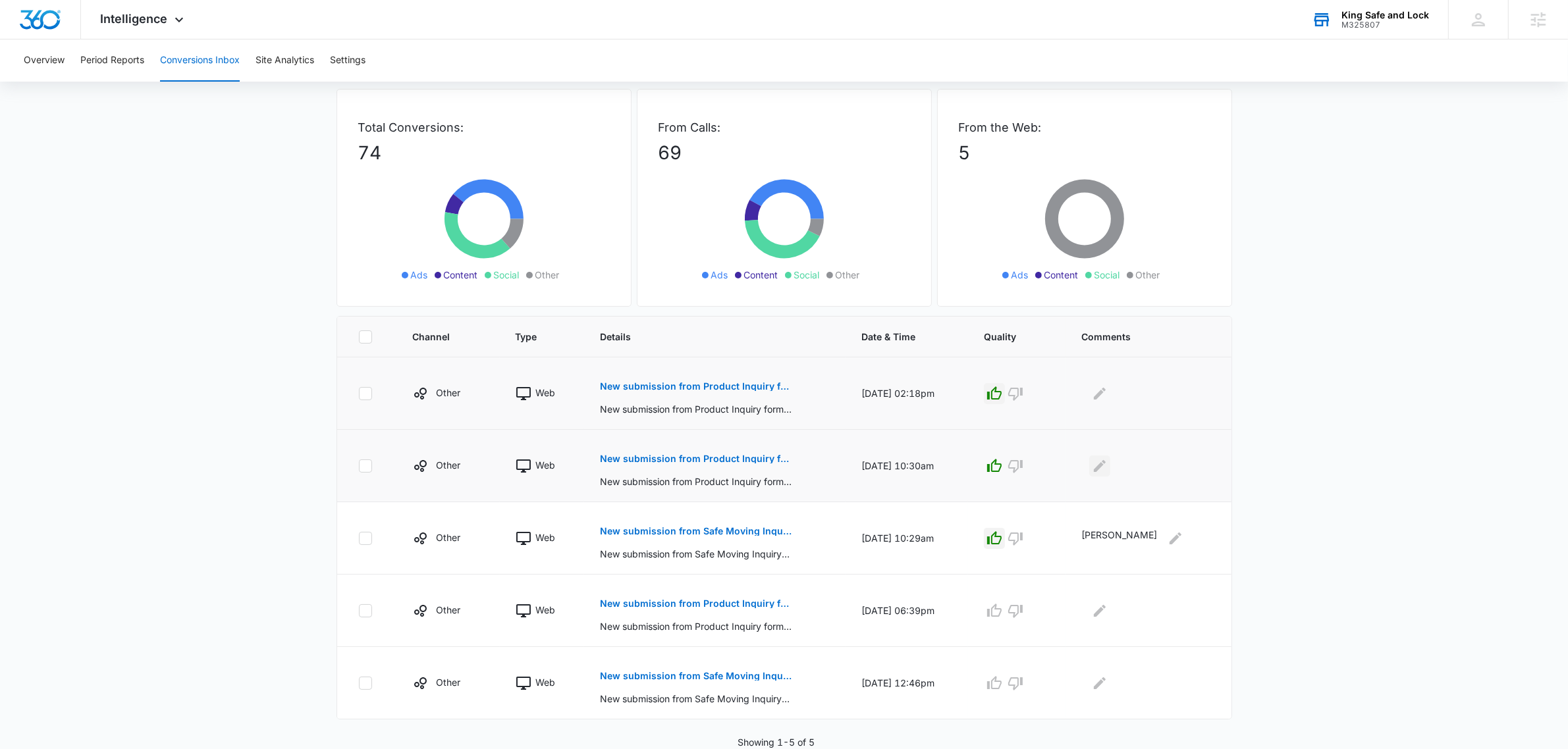
click at [1108, 464] on icon "Edit Comments" at bounding box center [1100, 466] width 16 height 16
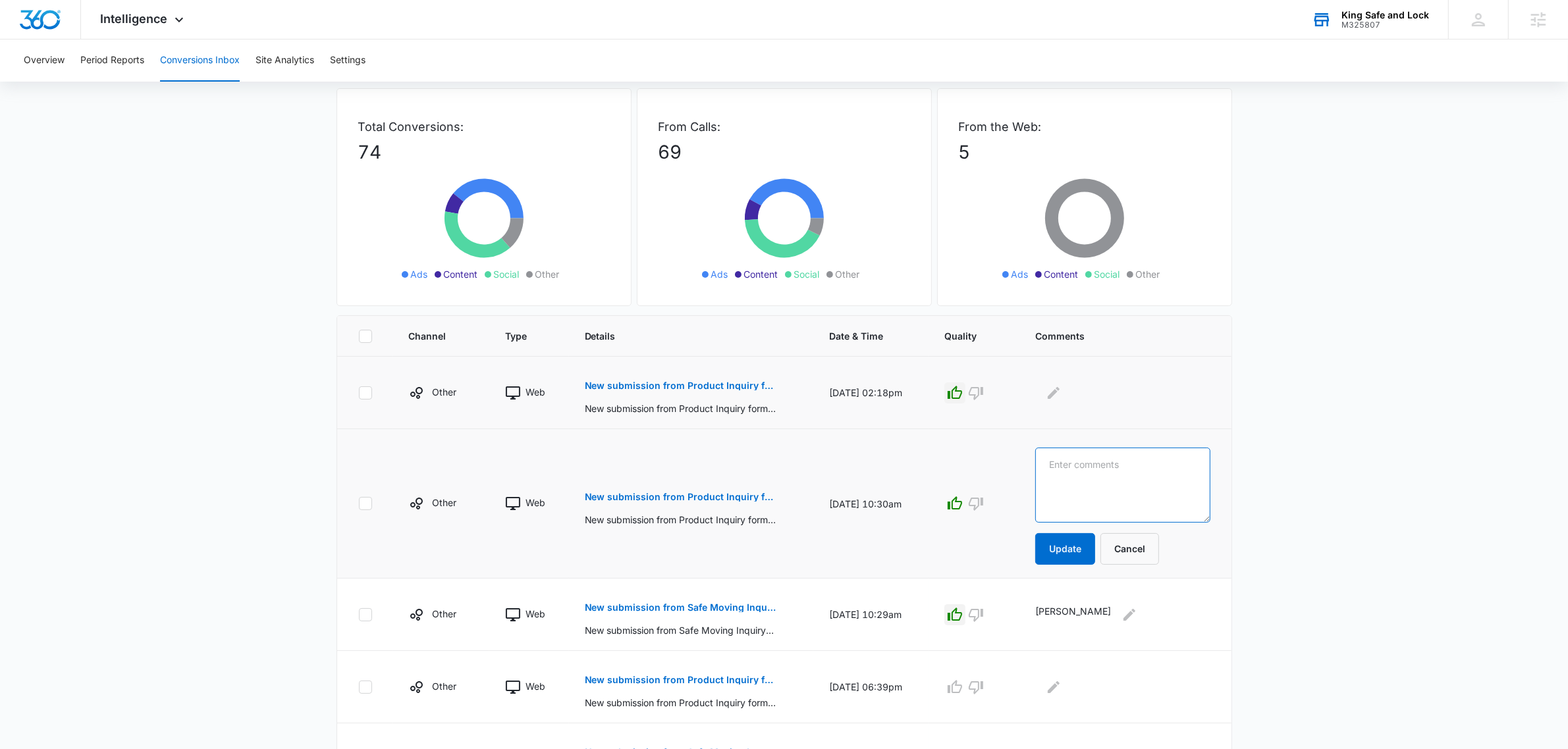
click at [1156, 472] on textarea at bounding box center [1122, 485] width 175 height 75
type textarea "kiran chimata"
click at [1081, 558] on button "Update" at bounding box center [1064, 549] width 60 height 31
click at [730, 389] on p "New submission from Product Inquiry form" at bounding box center [679, 385] width 191 height 9
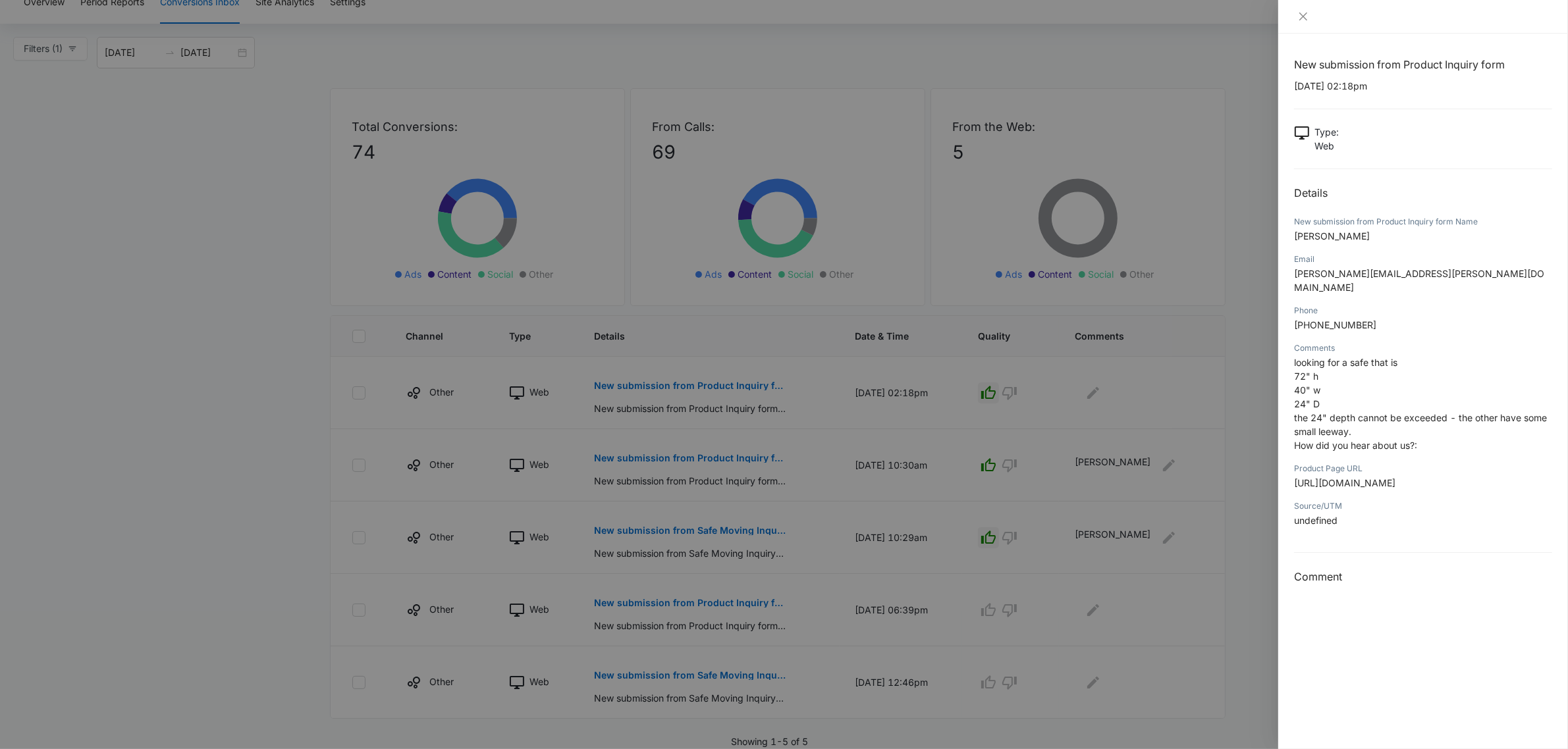
click at [1005, 449] on div at bounding box center [784, 374] width 1568 height 749
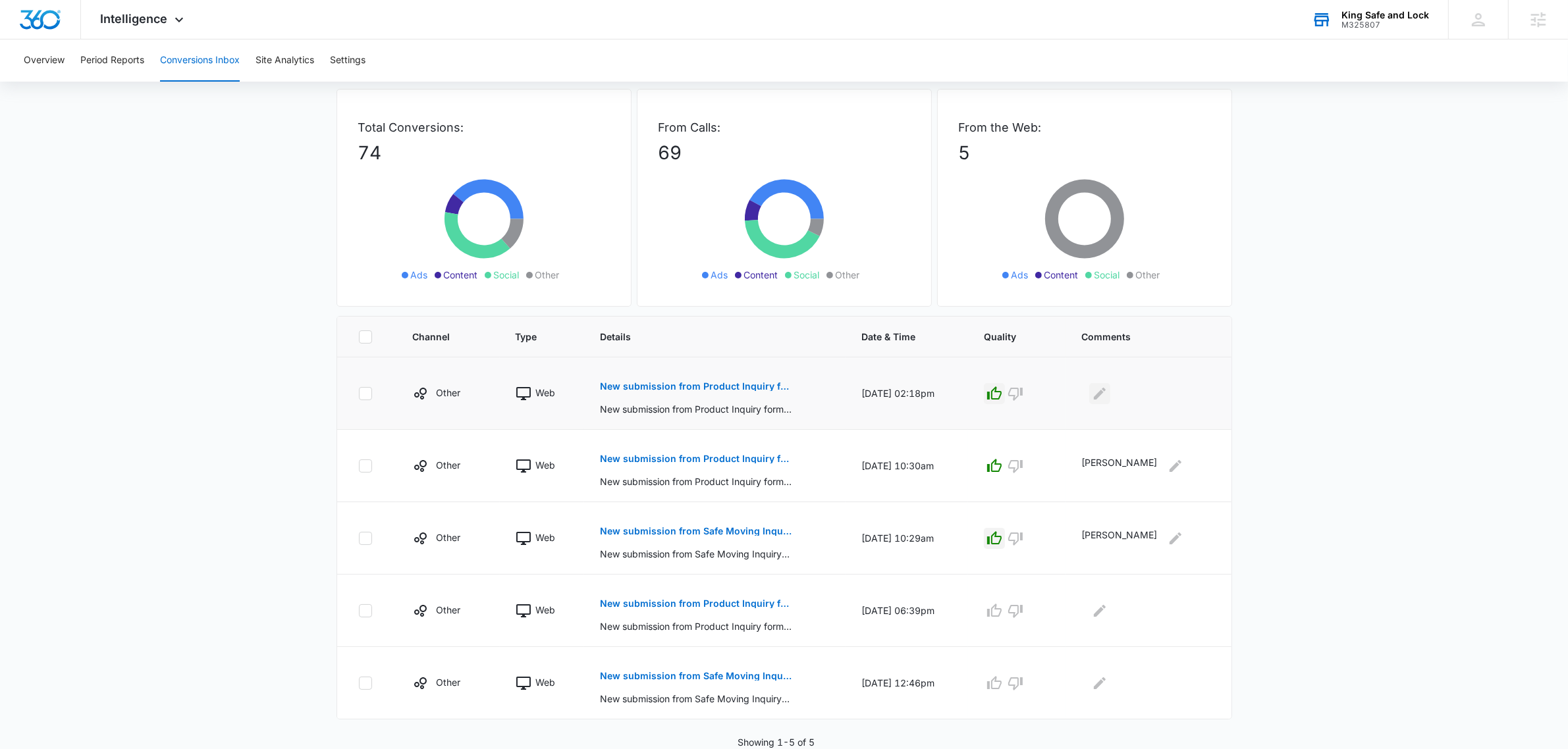
click at [1106, 387] on icon "Edit Comments" at bounding box center [1100, 393] width 12 height 12
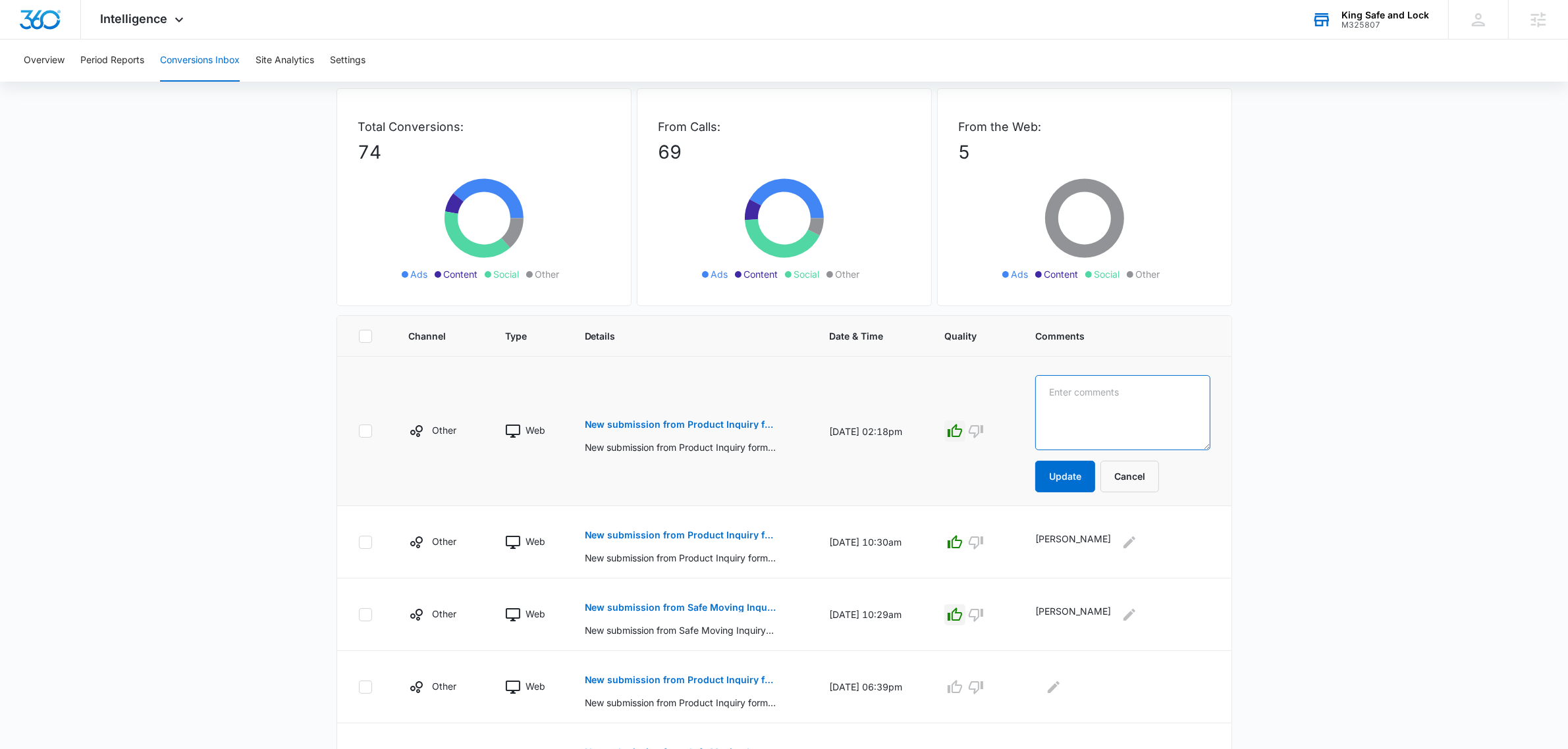
click at [1117, 402] on textarea at bounding box center [1122, 412] width 175 height 75
type textarea "jarrett gordon"
click at [1081, 489] on button "Update" at bounding box center [1064, 476] width 60 height 31
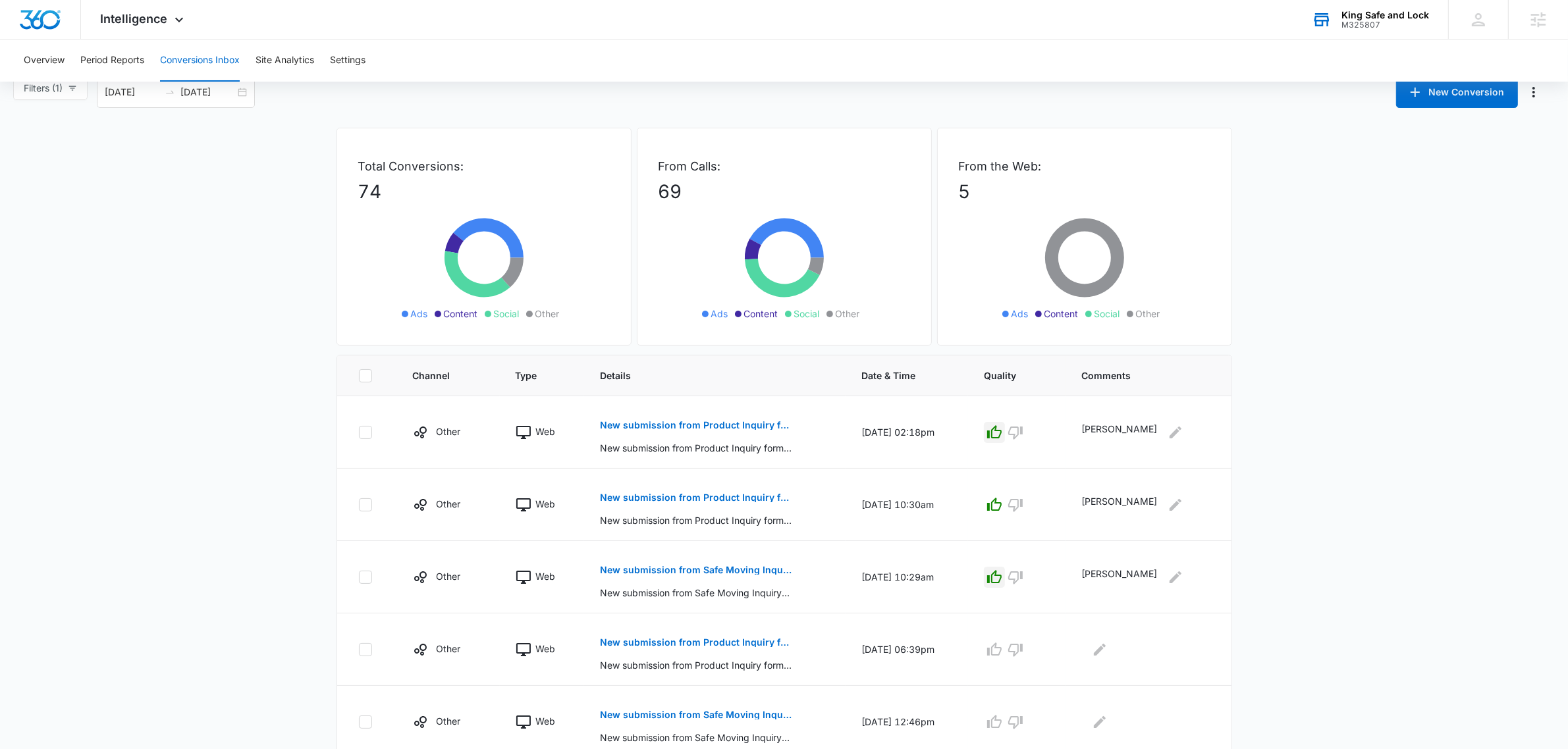
scroll to position [0, 0]
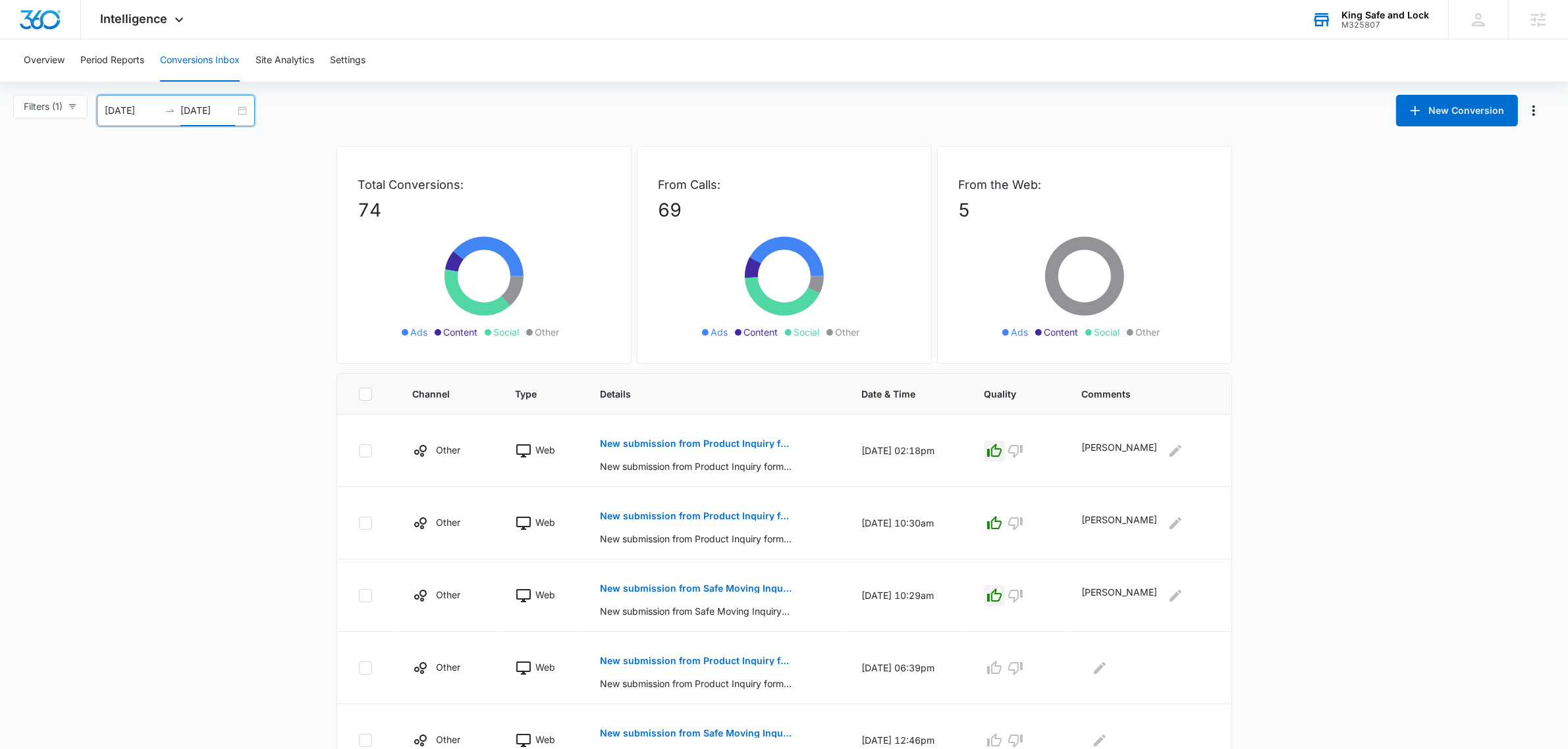
click at [196, 113] on input "09/16/2025" at bounding box center [208, 110] width 55 height 15
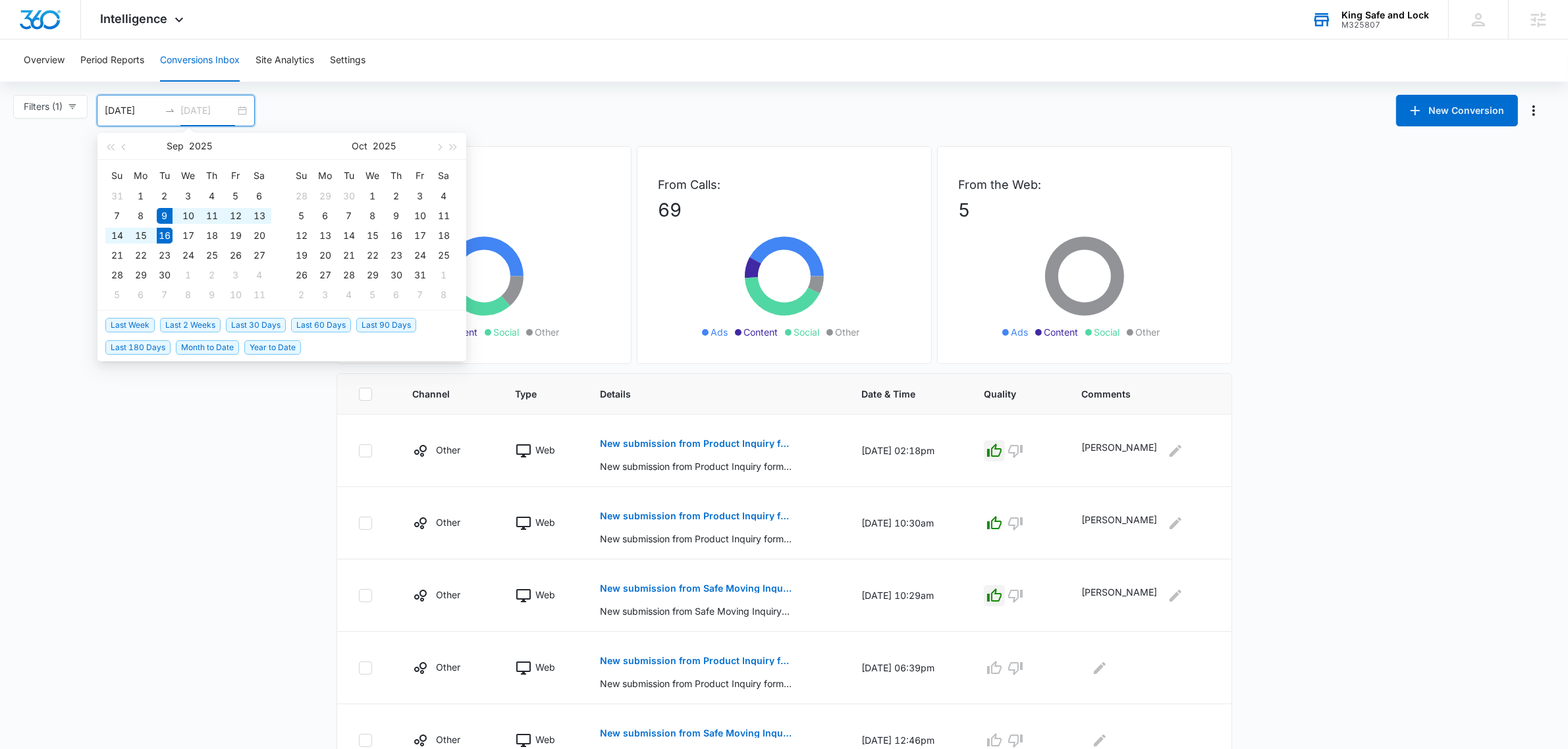
type input "09/16/2025"
click at [211, 325] on span "Last 2 Weeks" at bounding box center [190, 325] width 61 height 15
type input "09/02/2025"
click at [209, 112] on input "09/16/2025" at bounding box center [208, 110] width 55 height 15
type input "09/16/2025"
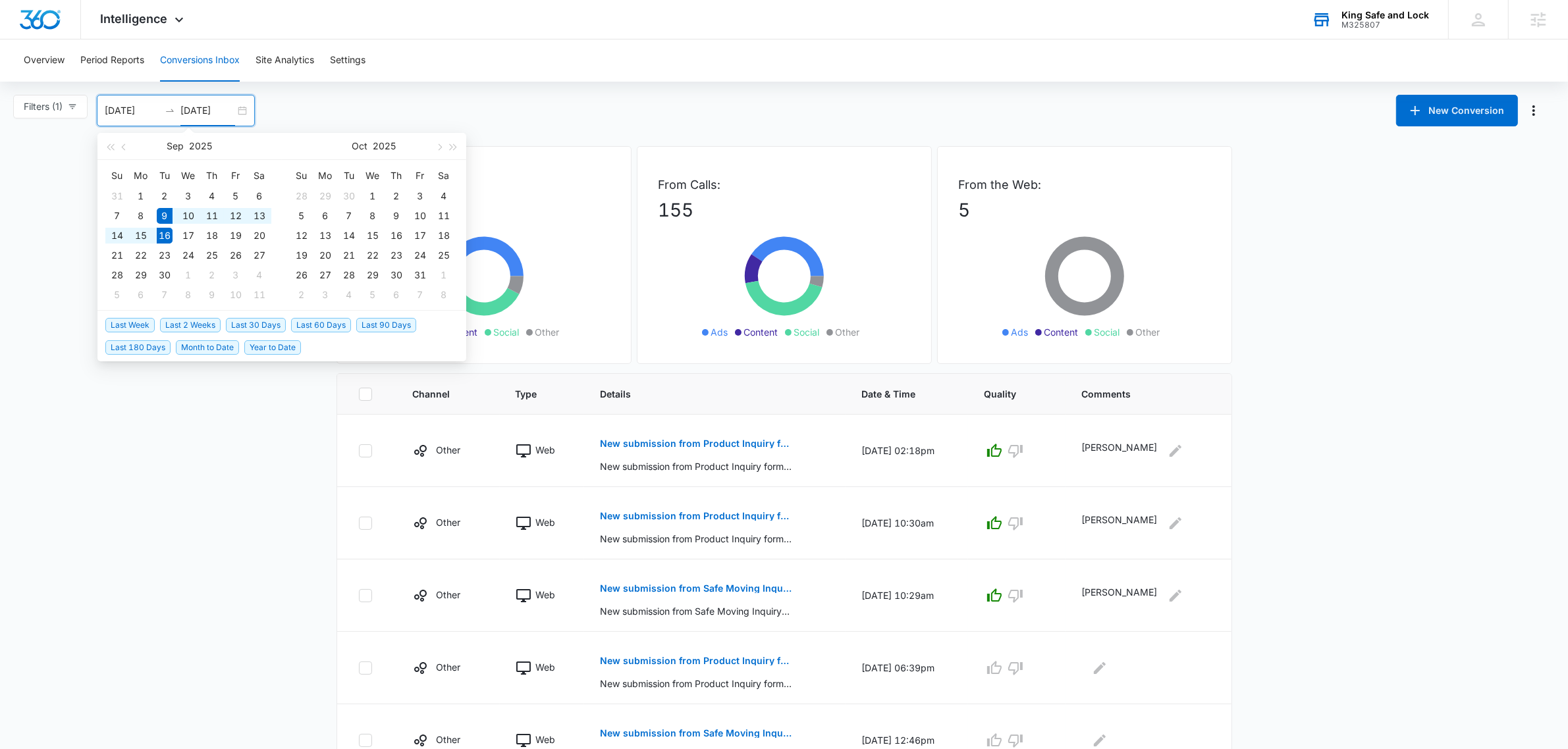
click at [143, 319] on span "Last Week" at bounding box center [130, 325] width 49 height 15
type input "09/09/2025"
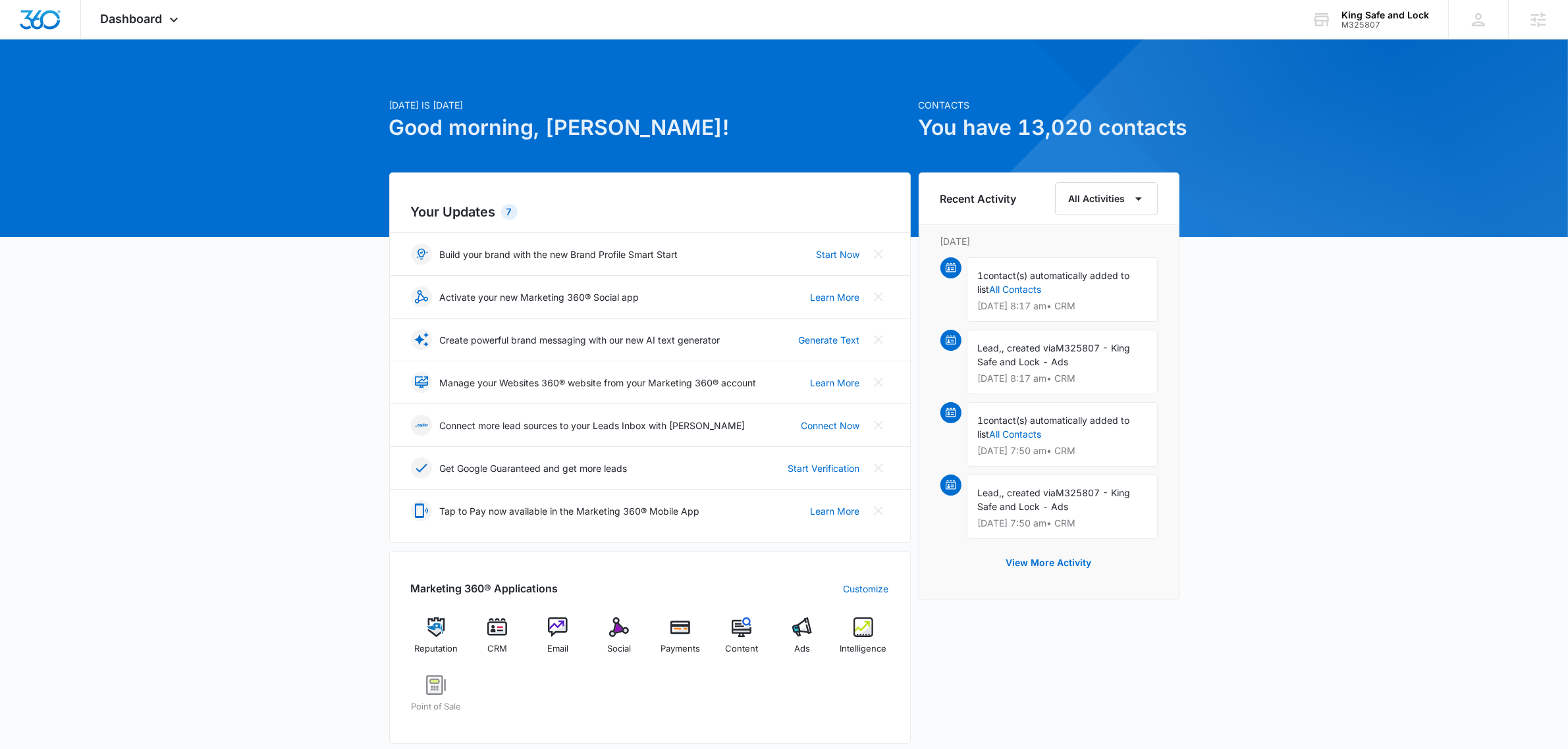
drag, startPoint x: 109, startPoint y: 369, endPoint x: 138, endPoint y: 377, distance: 30.1
click at [115, 370] on div "[DATE] is [DATE] Good morning, [PERSON_NAME]! Contacts You have 13,020 contacts…" at bounding box center [784, 613] width 1568 height 1114
